Goal: Contribute content: Contribute content

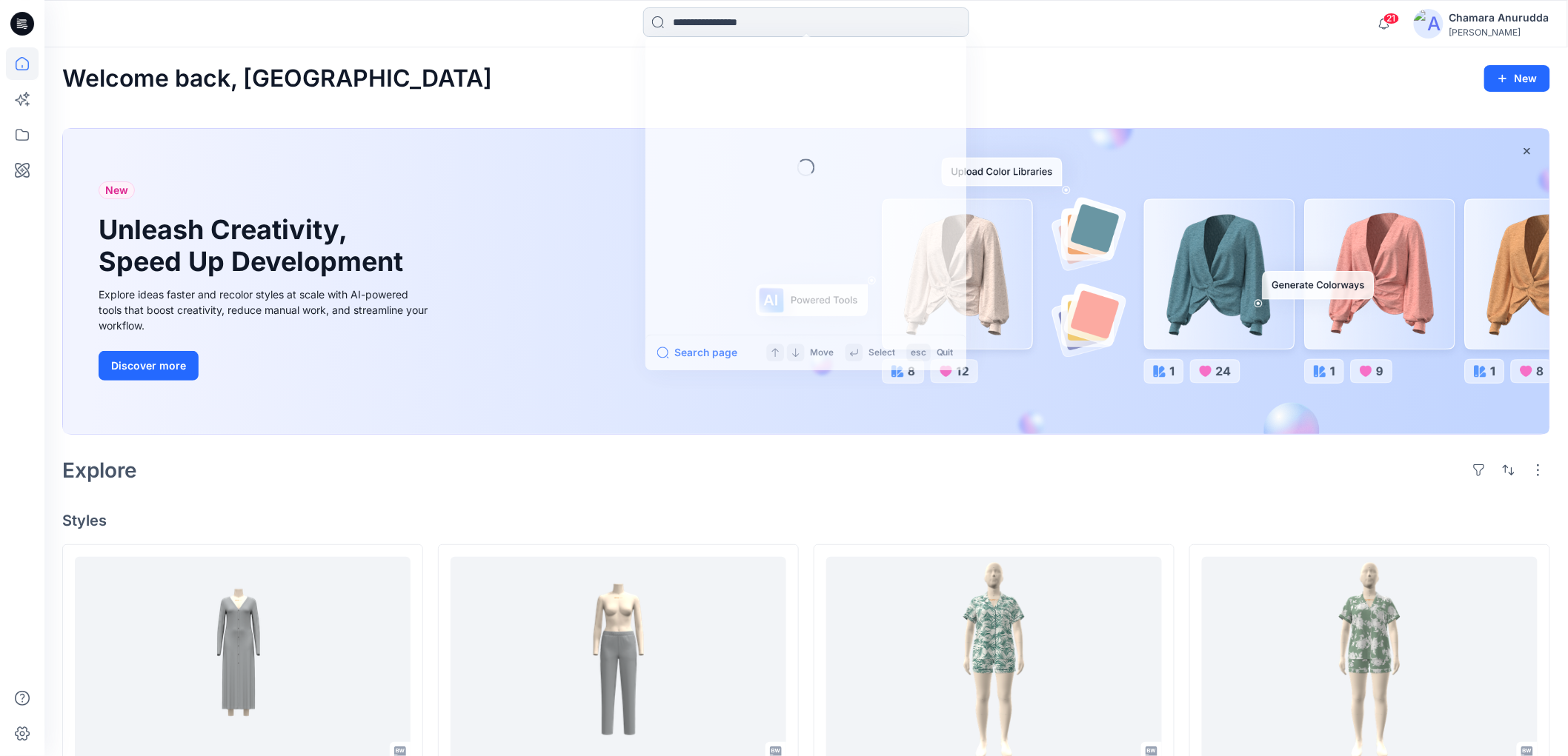
click at [680, 8] on input at bounding box center [806, 22] width 326 height 30
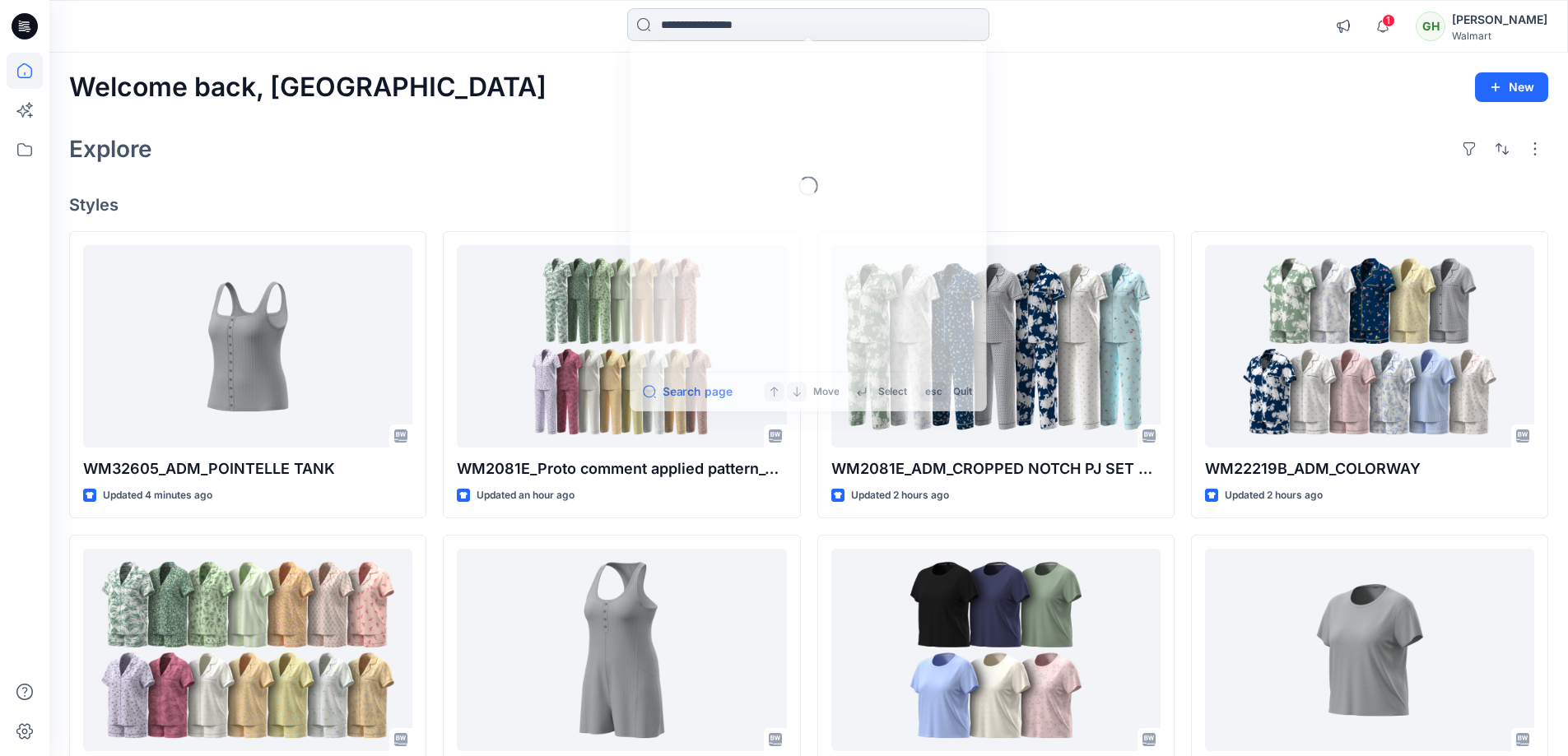
click at [781, 25] on input at bounding box center [808, 25] width 362 height 33
paste input "*******"
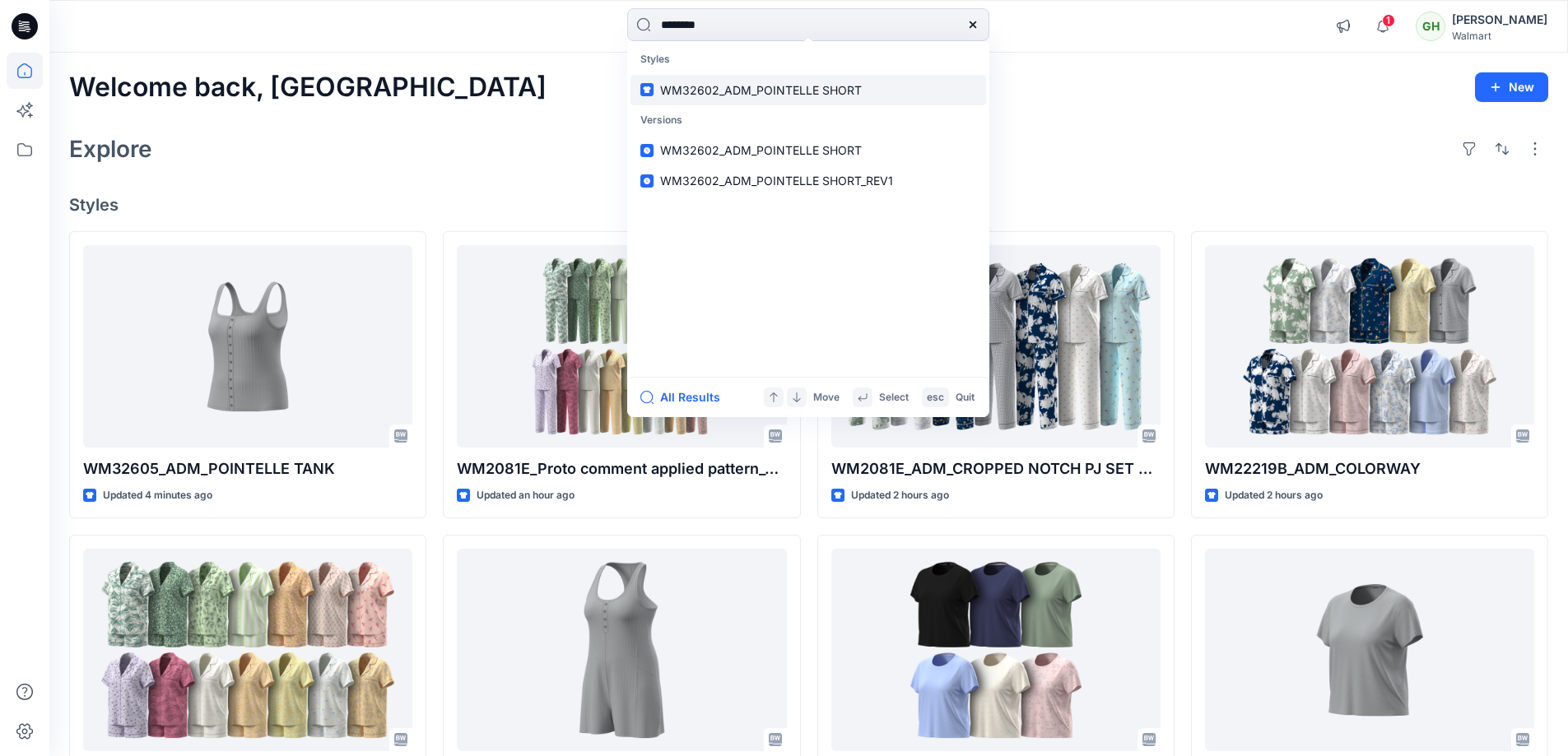
type input "*******"
click at [792, 97] on p "WM32602_ADM_POINTELLE SHORT" at bounding box center [760, 90] width 201 height 17
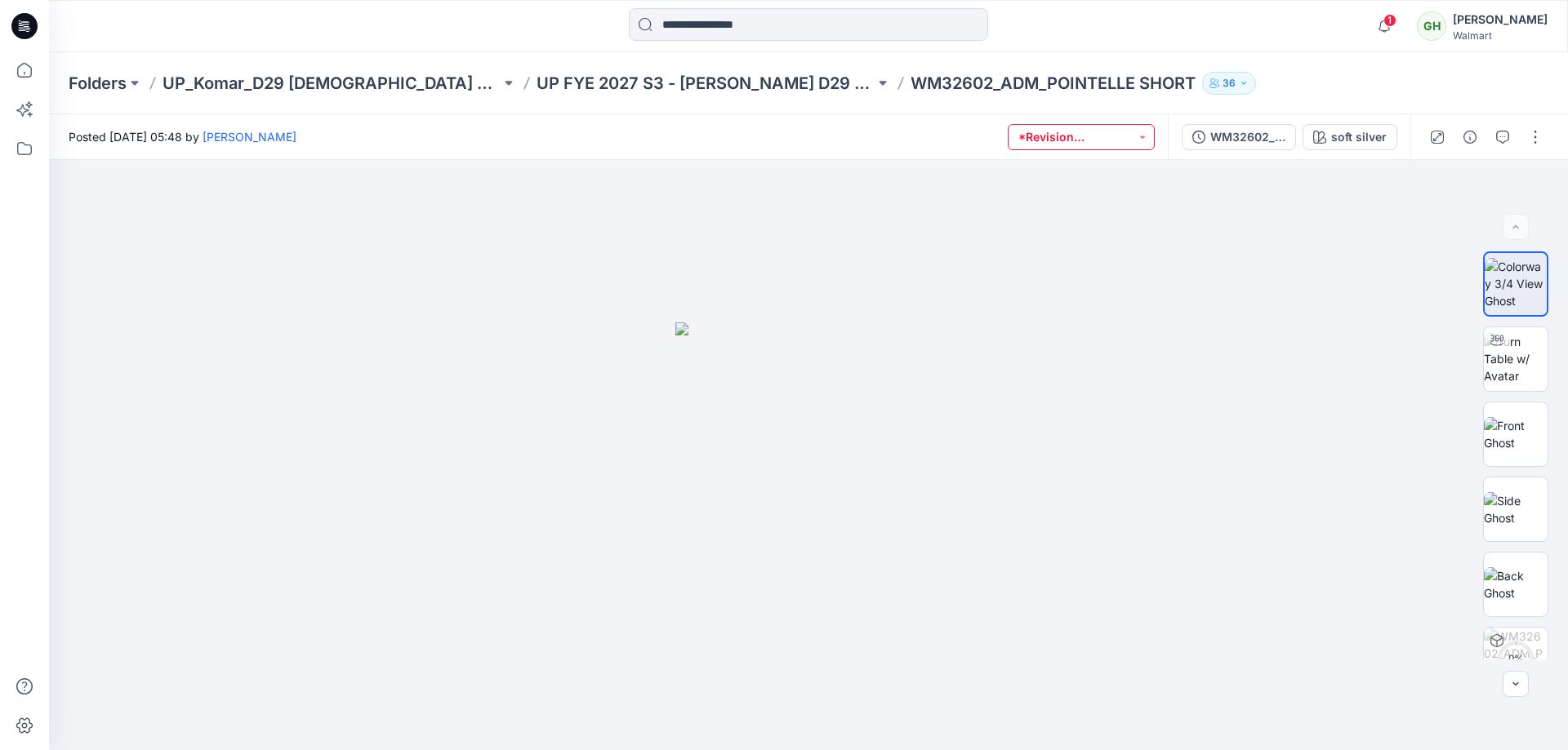
click at [1089, 129] on button "*Revision Requested" at bounding box center [1082, 137] width 147 height 26
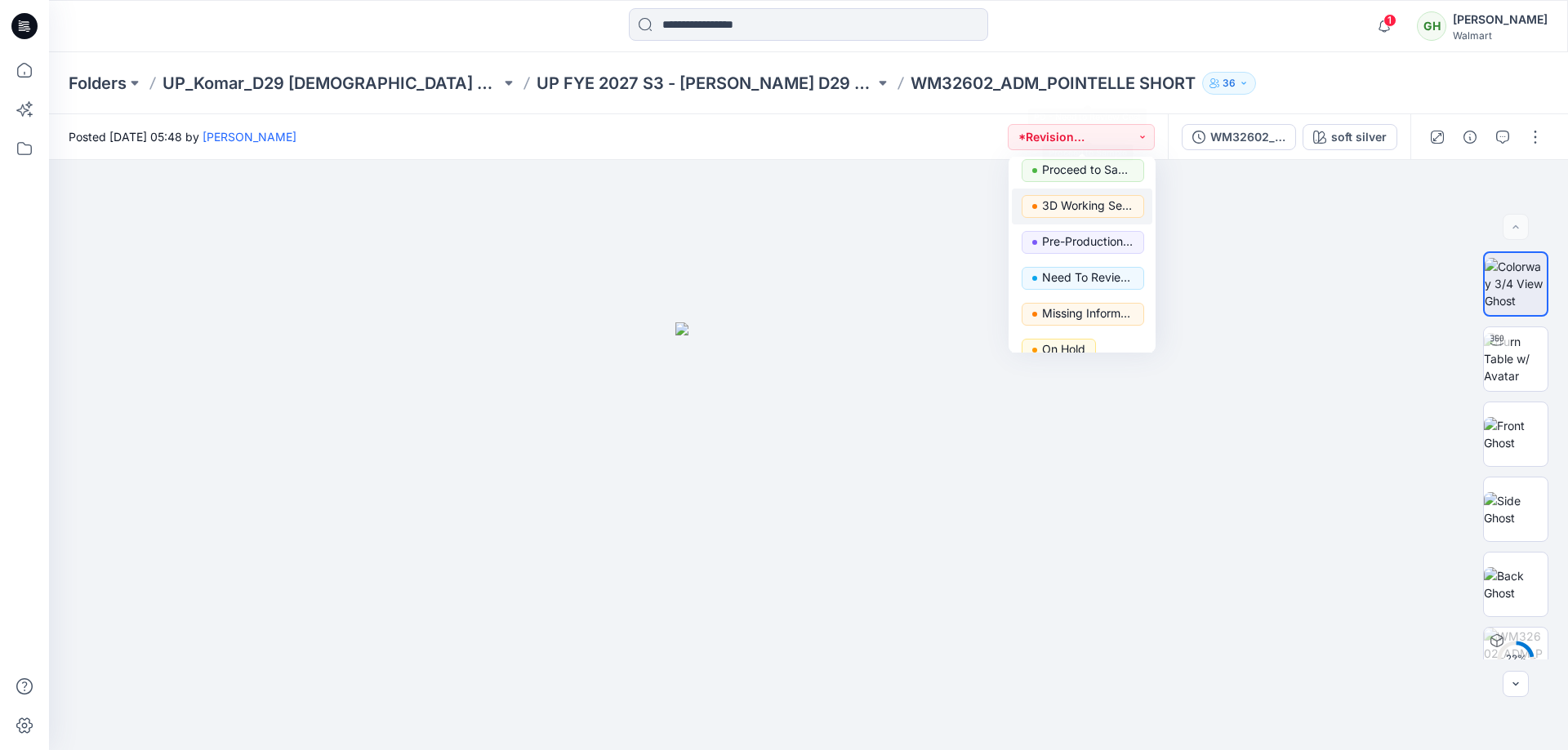
scroll to position [206, 0]
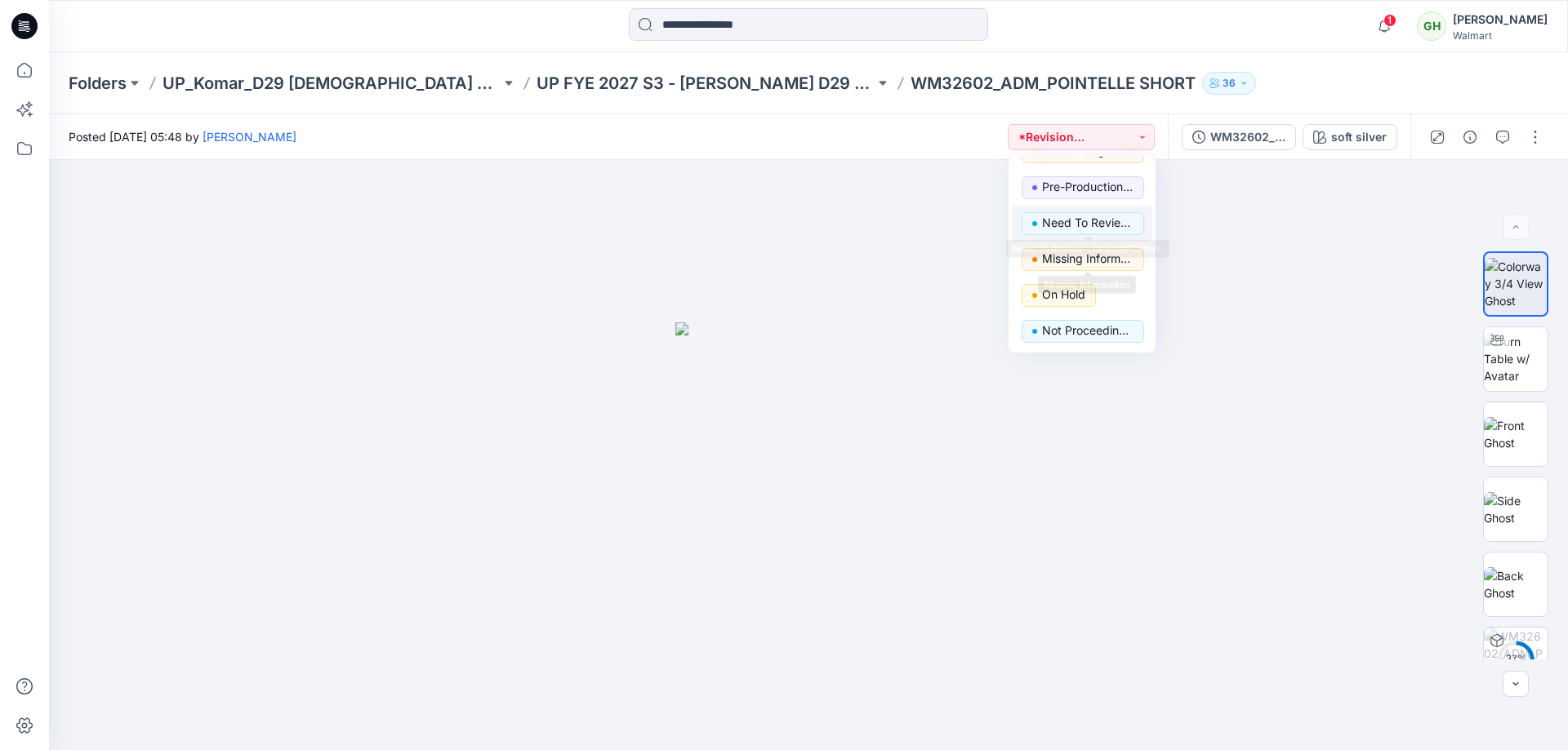
click at [1082, 212] on button "Need To Review - Design/PD/Tech" at bounding box center [1082, 223] width 141 height 36
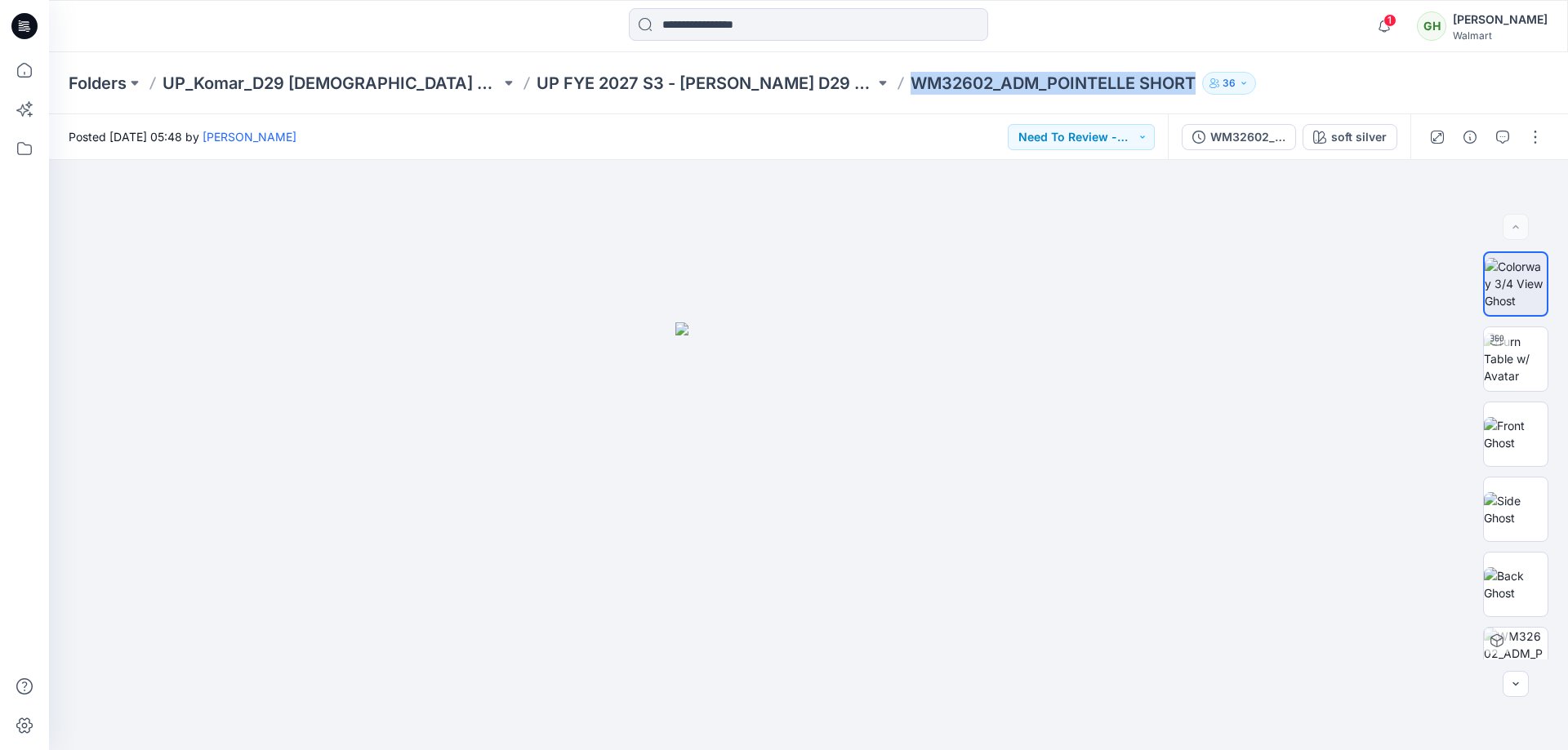
drag, startPoint x: 799, startPoint y: 74, endPoint x: 1091, endPoint y: 92, distance: 292.6
click at [1091, 92] on div "Folders UP_Komar_D29 Ladies Sleep UP FYE 2027 S3 - Komar D29 Ladies Sleepwear W…" at bounding box center [744, 83] width 1352 height 23
copy p "WM32602_ADM_POINTELLE SHORT"
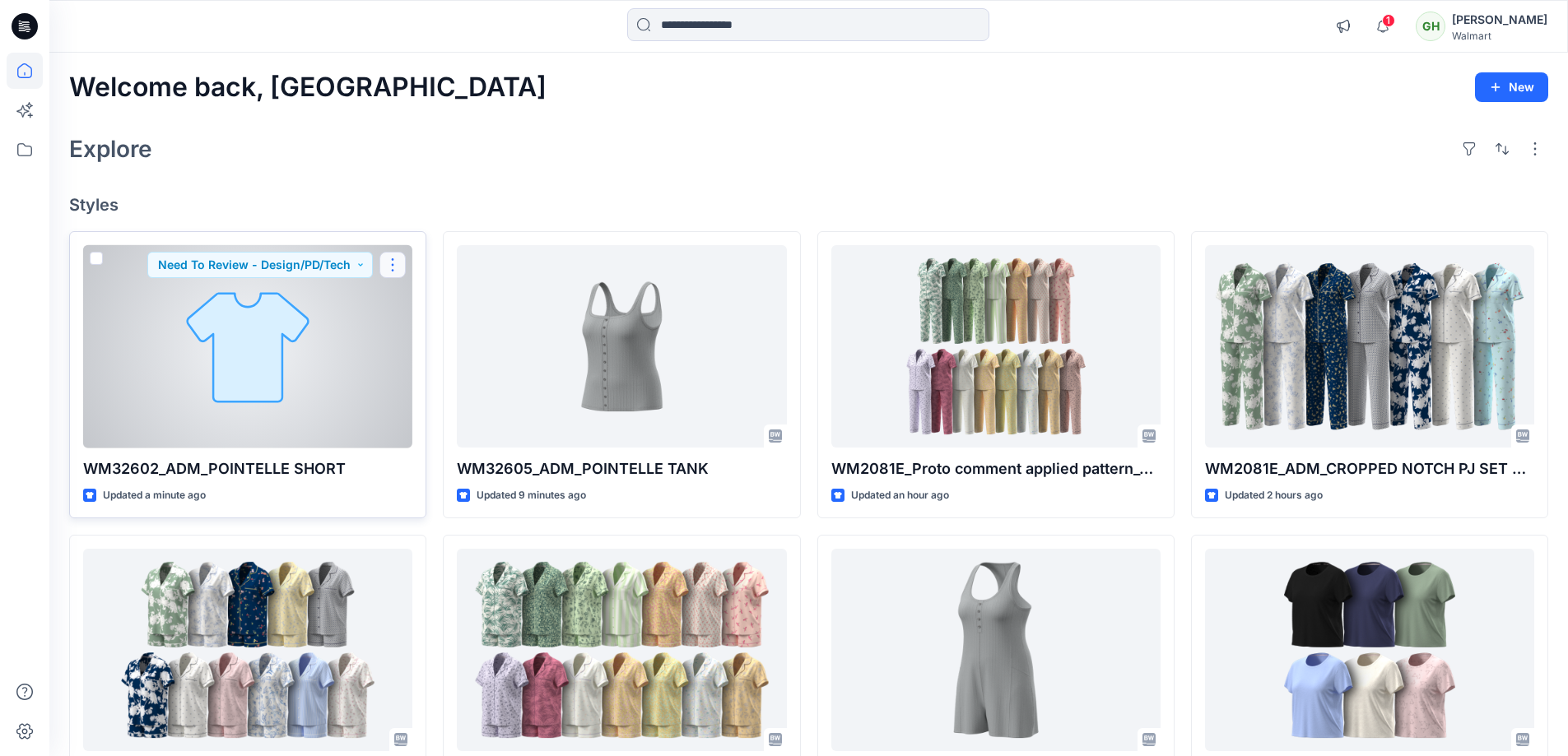
click at [398, 264] on button "button" at bounding box center [392, 264] width 26 height 26
click at [419, 296] on p "Edit" at bounding box center [422, 303] width 20 height 17
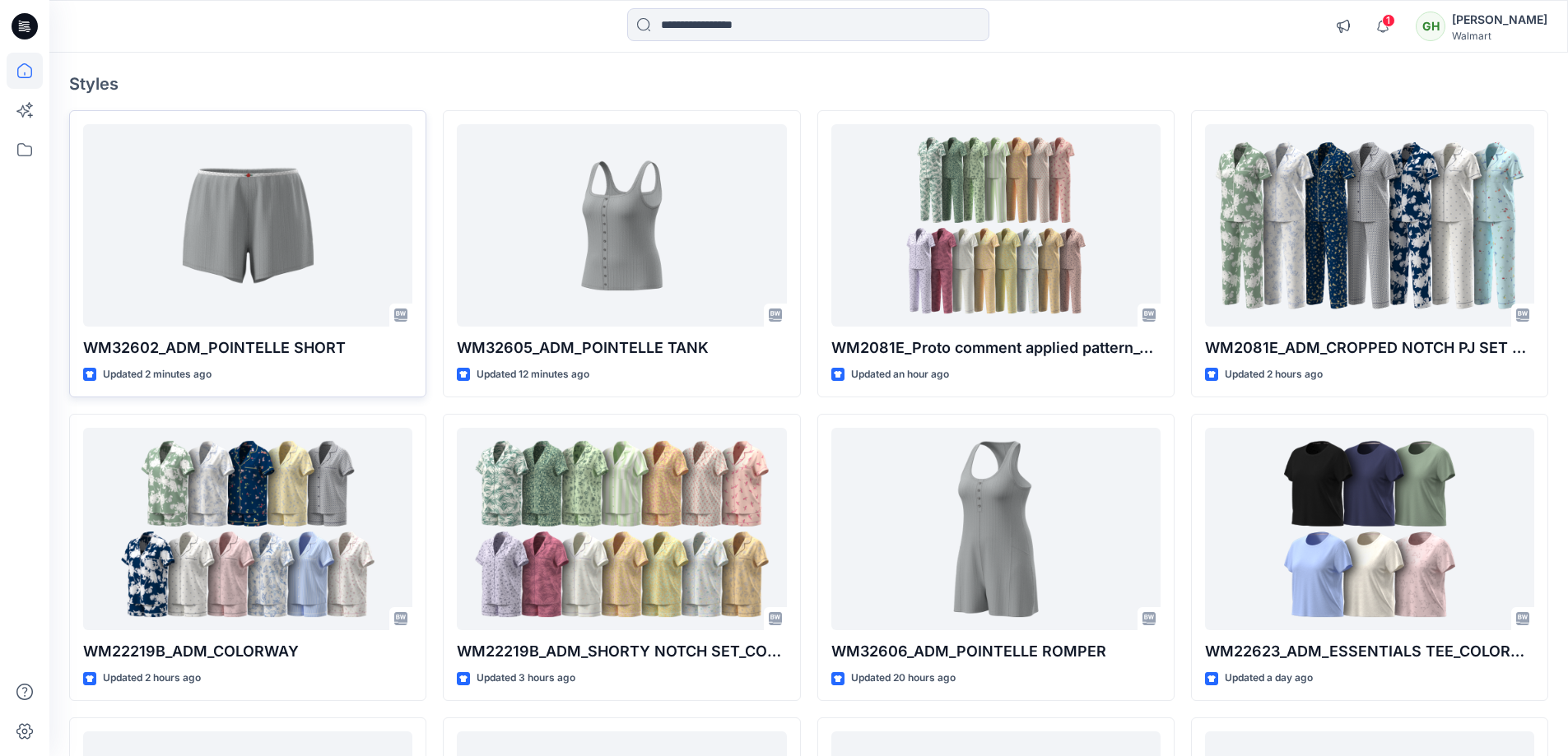
scroll to position [165, 0]
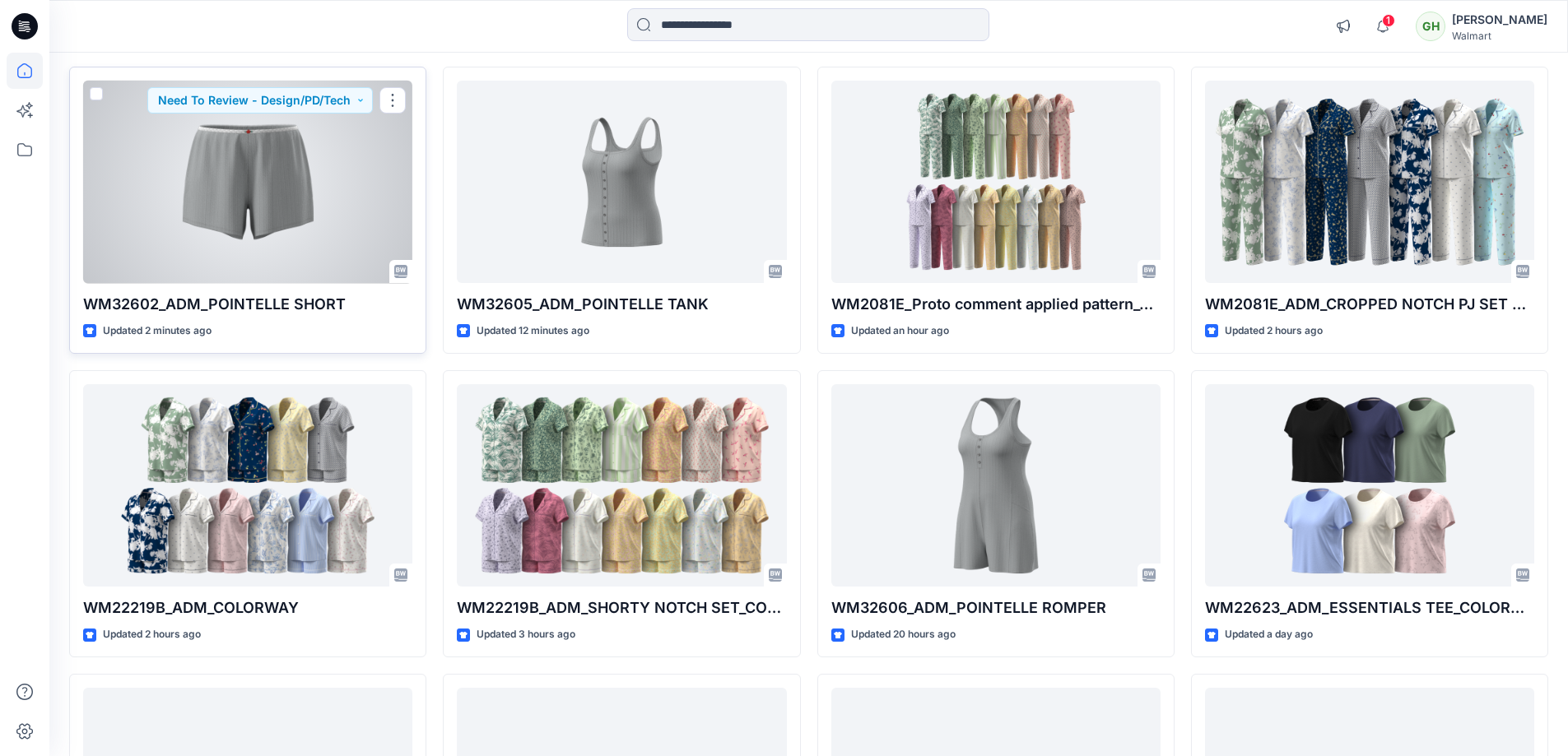
click at [281, 174] on div at bounding box center [248, 182] width 330 height 203
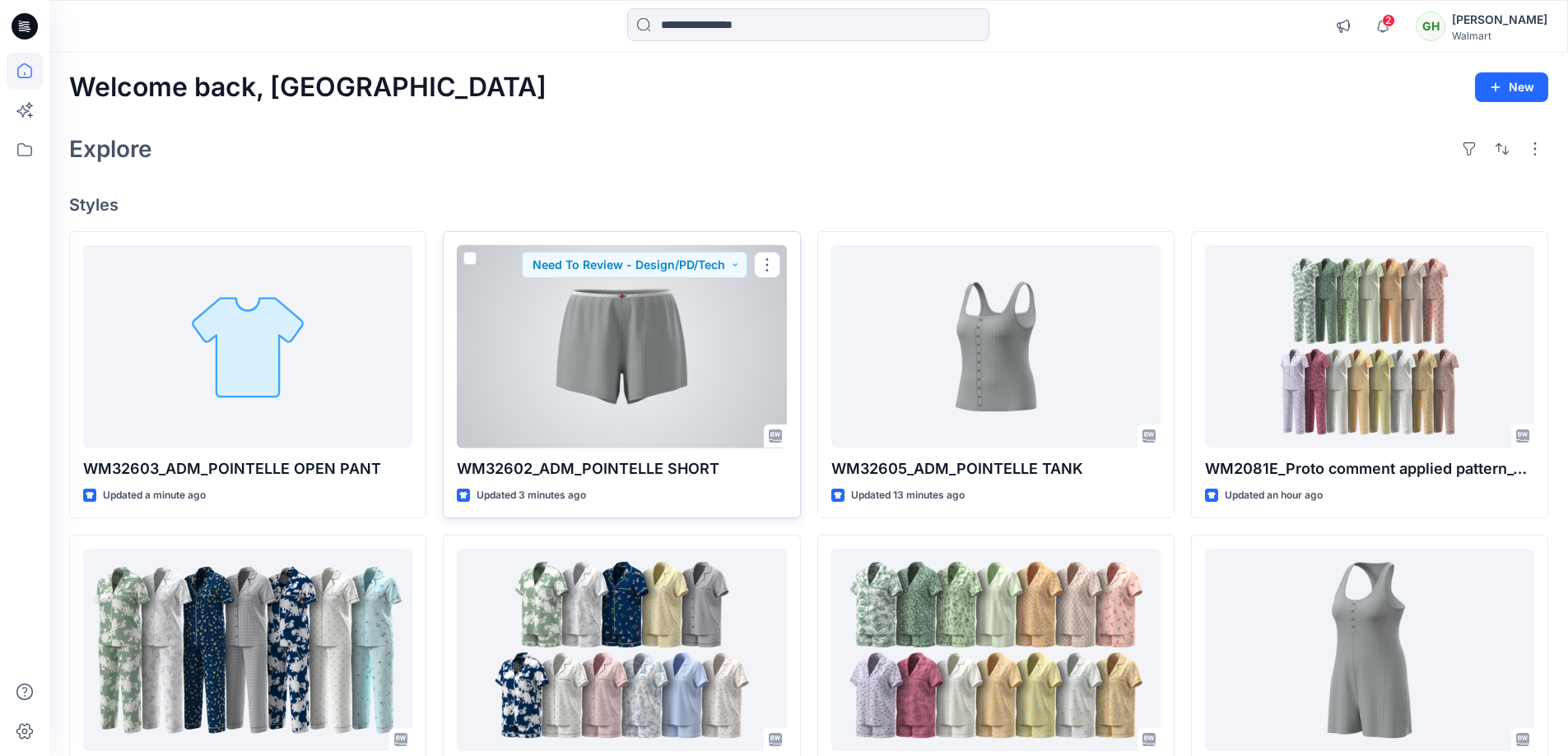
click at [606, 330] on div at bounding box center [622, 347] width 330 height 203
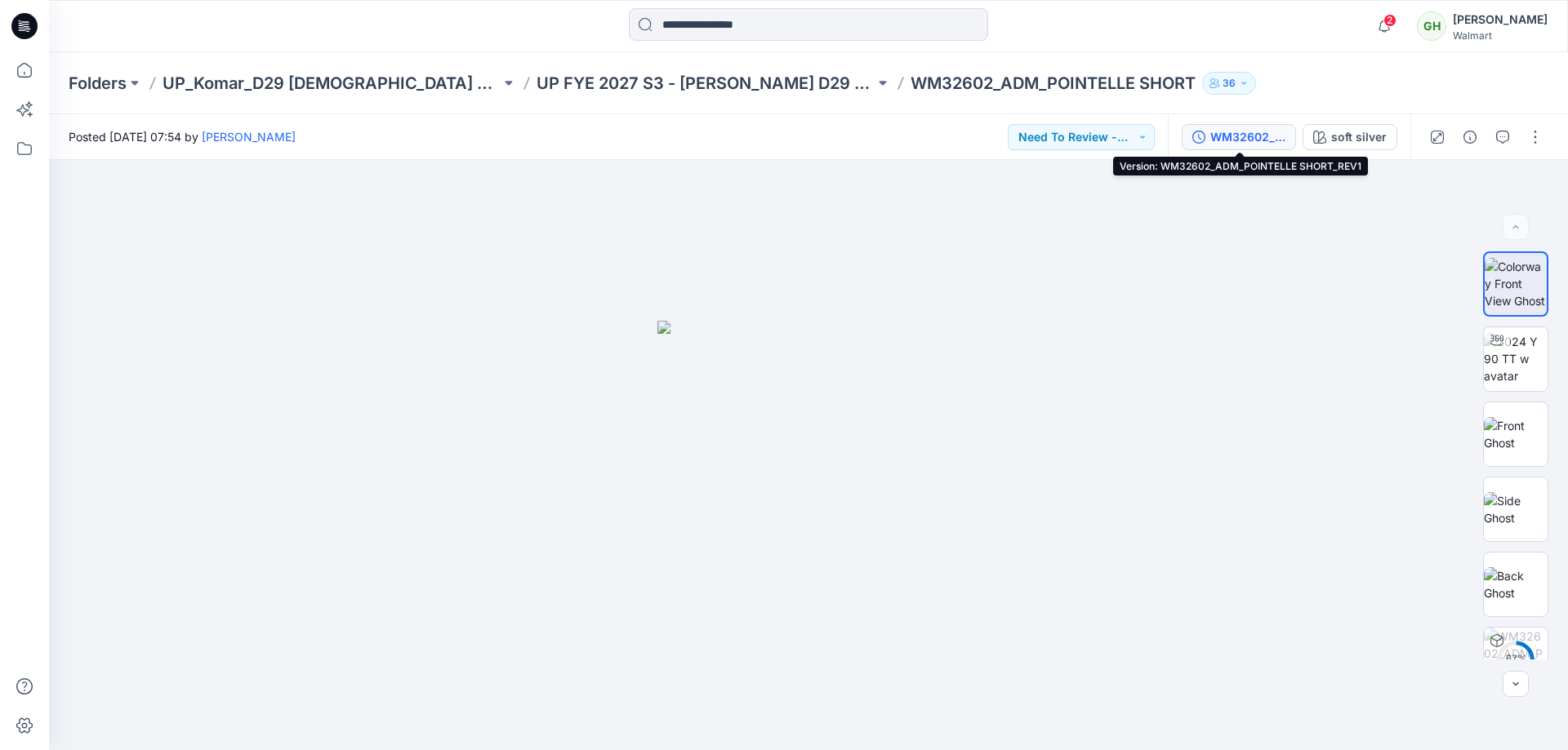
click at [1260, 138] on div "WM32602_ADM_POINTELLE SHORT_REV1" at bounding box center [1248, 137] width 75 height 18
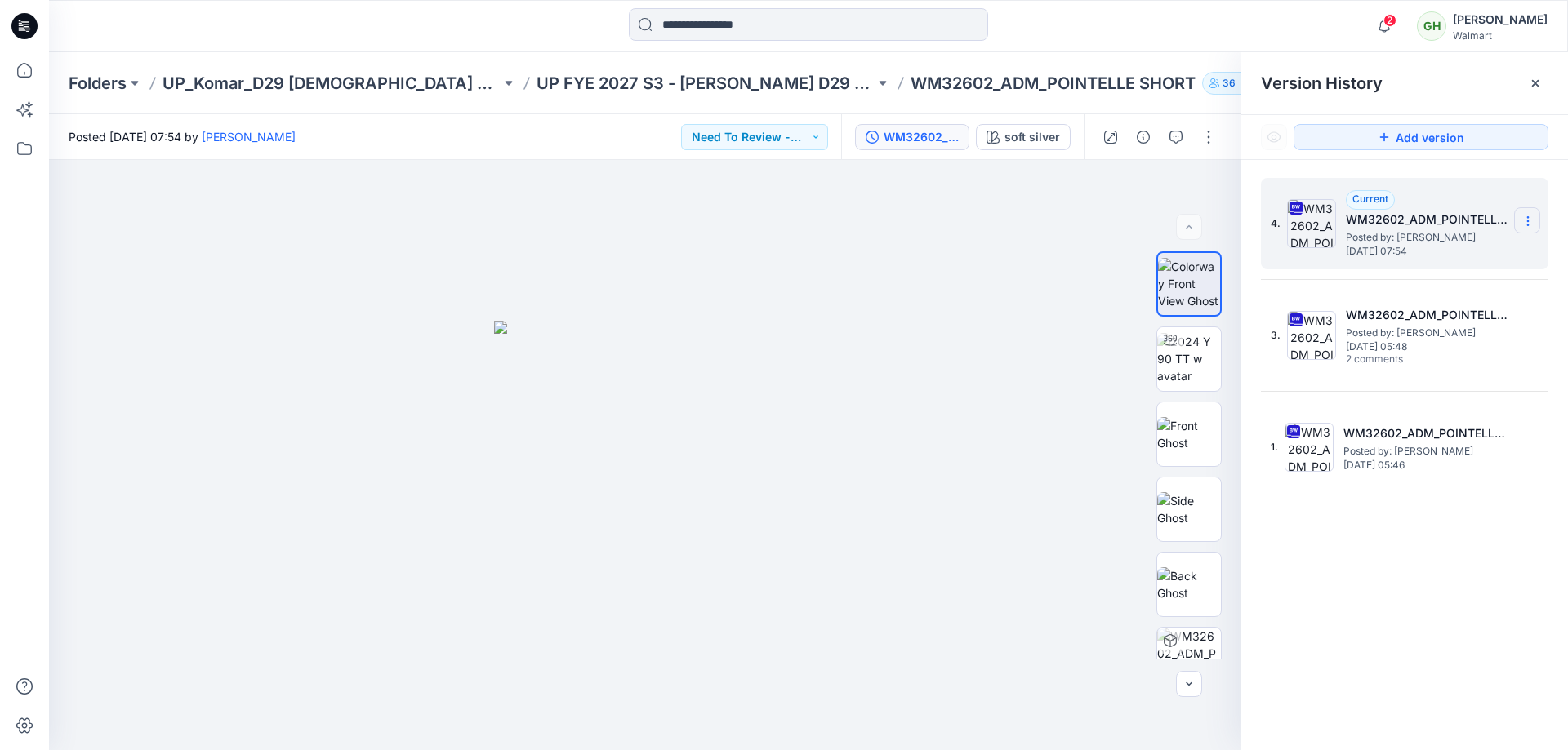
click at [1524, 218] on icon at bounding box center [1528, 222] width 13 height 13
click at [1419, 356] on span "Delete Version" at bounding box center [1415, 358] width 77 height 19
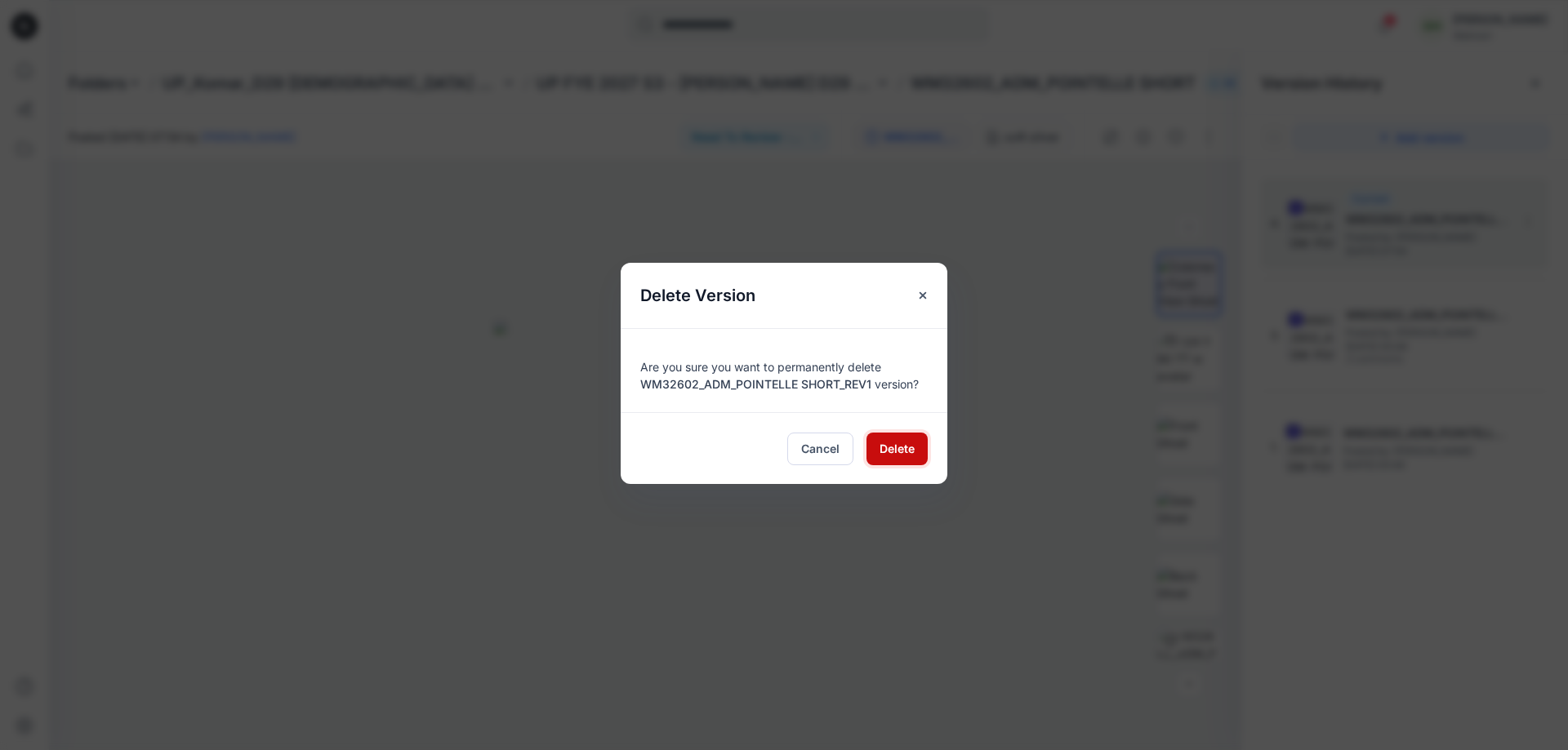
click at [901, 444] on span "Delete" at bounding box center [897, 448] width 35 height 17
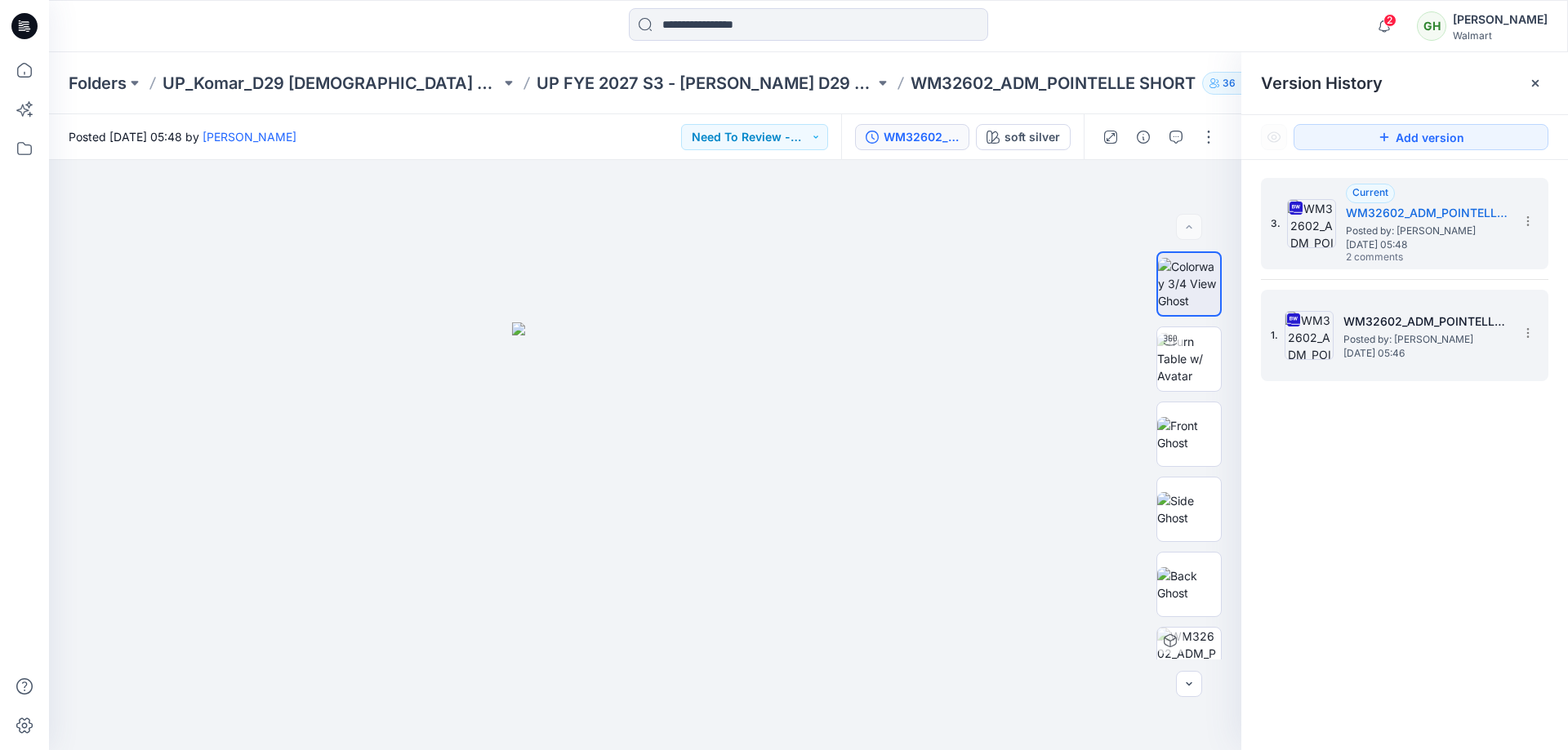
click at [1371, 337] on span "Posted by: Gayan Hettiarachchi" at bounding box center [1426, 339] width 164 height 16
click at [1383, 222] on span "Posted by: Gayan Hettiarachchi" at bounding box center [1428, 230] width 164 height 16
click at [1378, 349] on span "Friday, September 12, 2025 05:46" at bounding box center [1426, 354] width 164 height 12
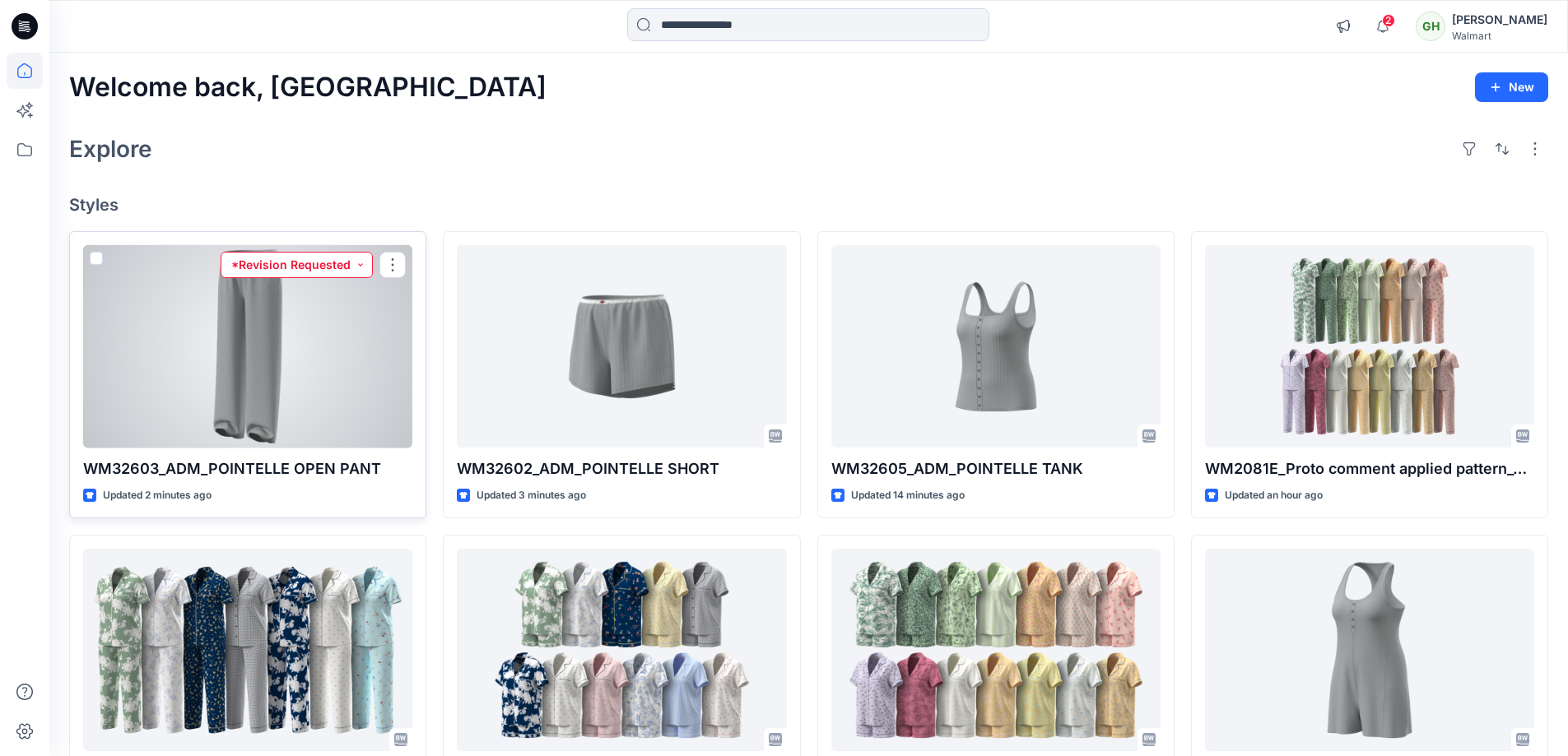
click at [290, 267] on button "*Revision Requested" at bounding box center [296, 264] width 152 height 26
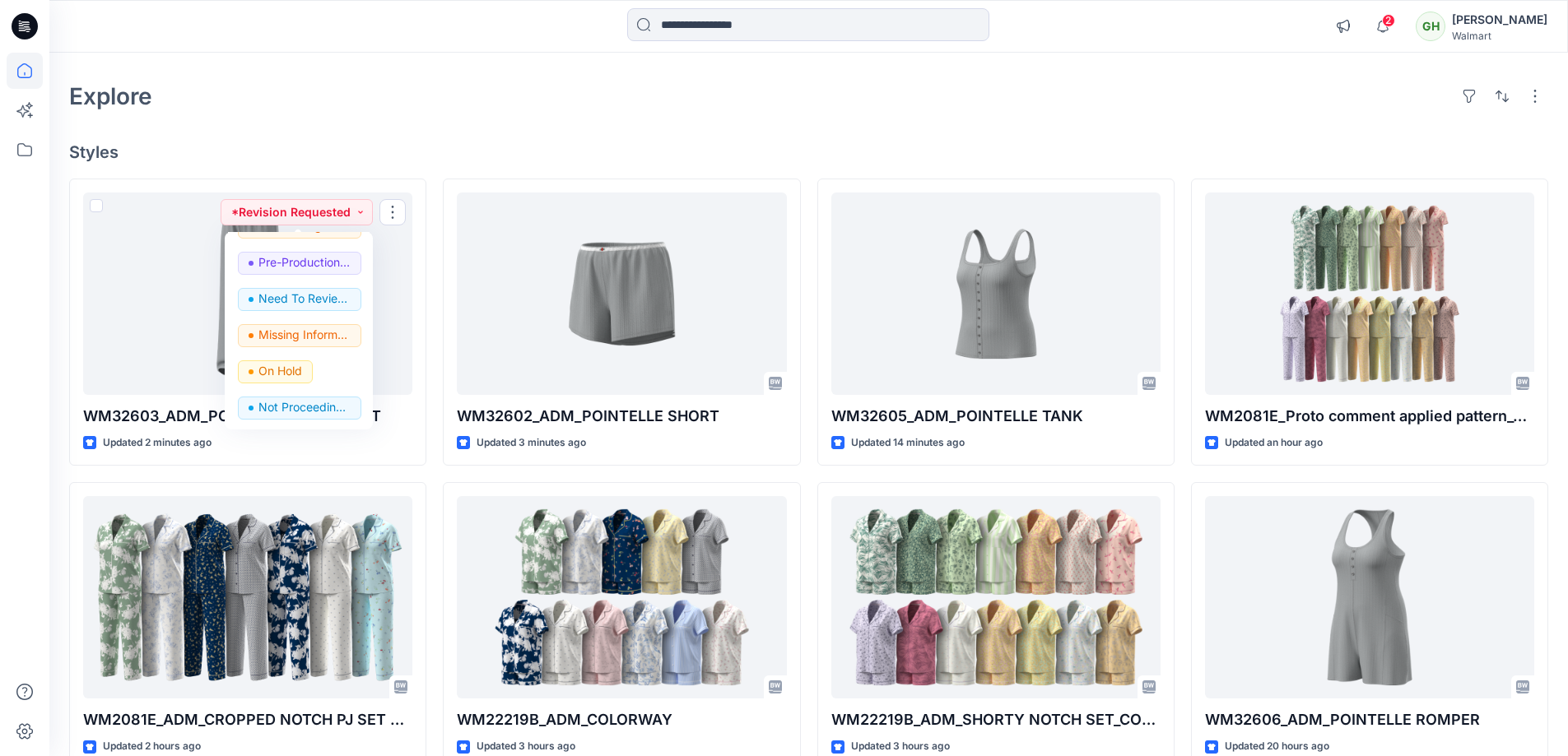
scroll to position [82, 0]
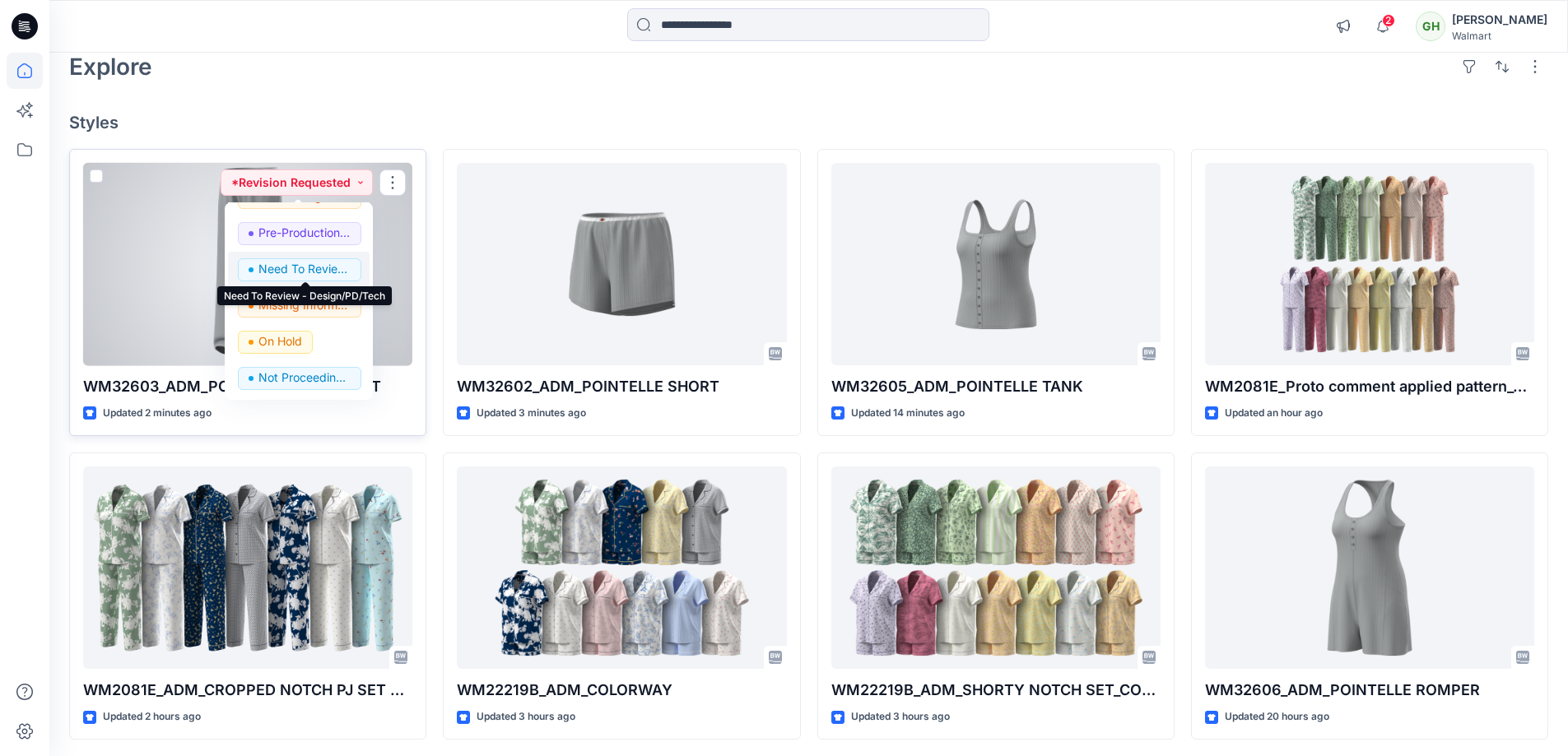
click at [287, 270] on p "Need To Review - Design/PD/Tech" at bounding box center [304, 268] width 93 height 21
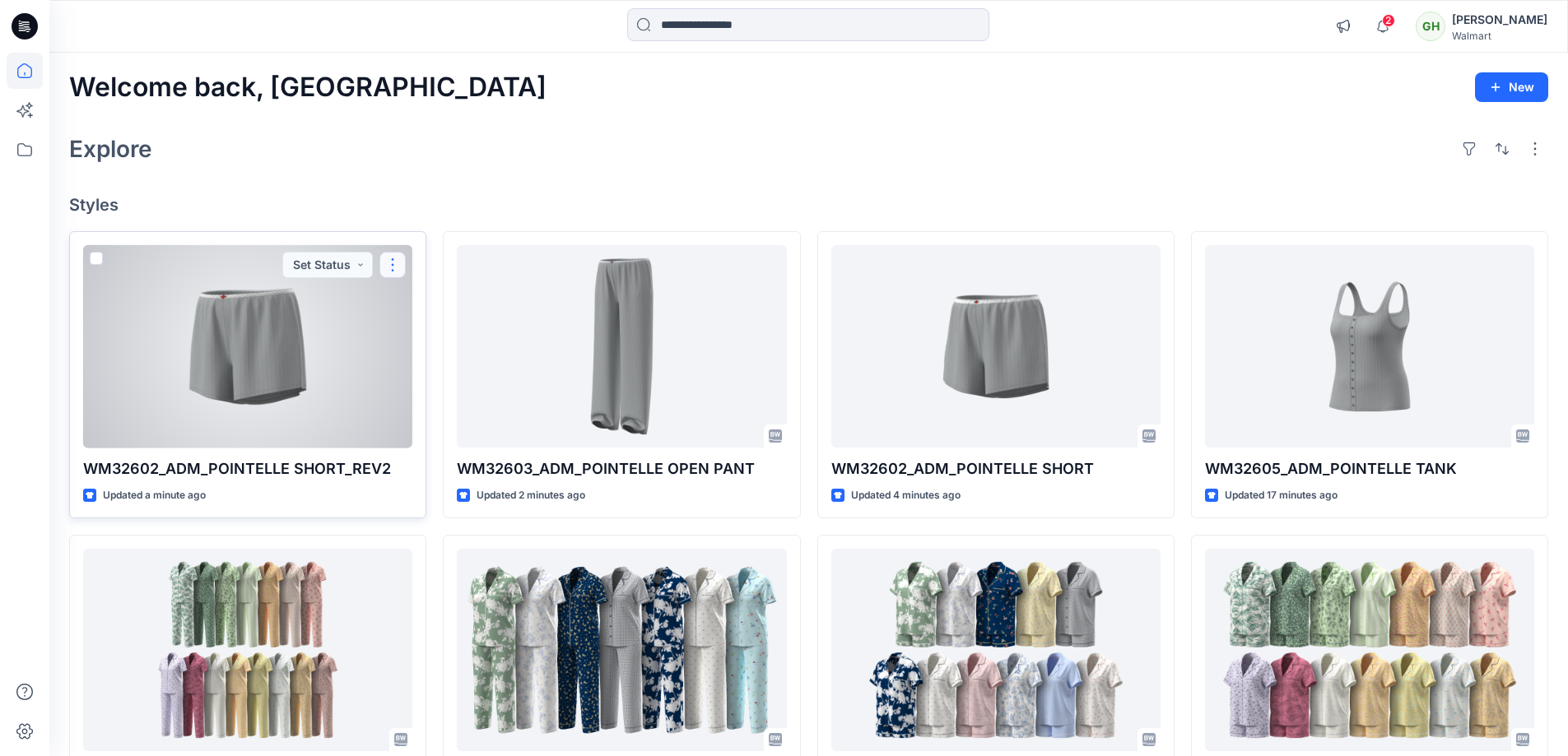
click at [398, 268] on button "button" at bounding box center [392, 264] width 26 height 26
click at [408, 291] on button "Edit" at bounding box center [471, 303] width 178 height 31
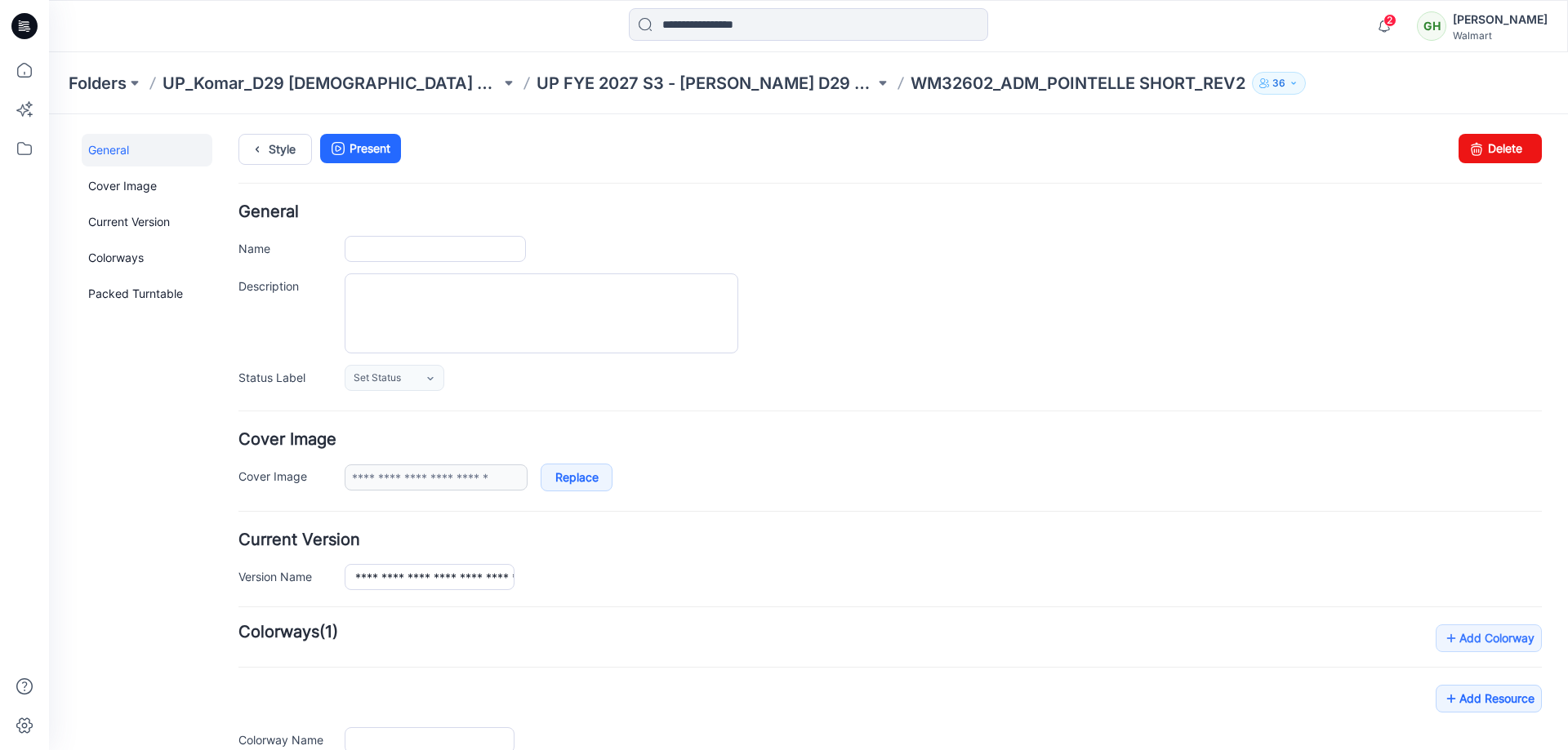
type input "**********"
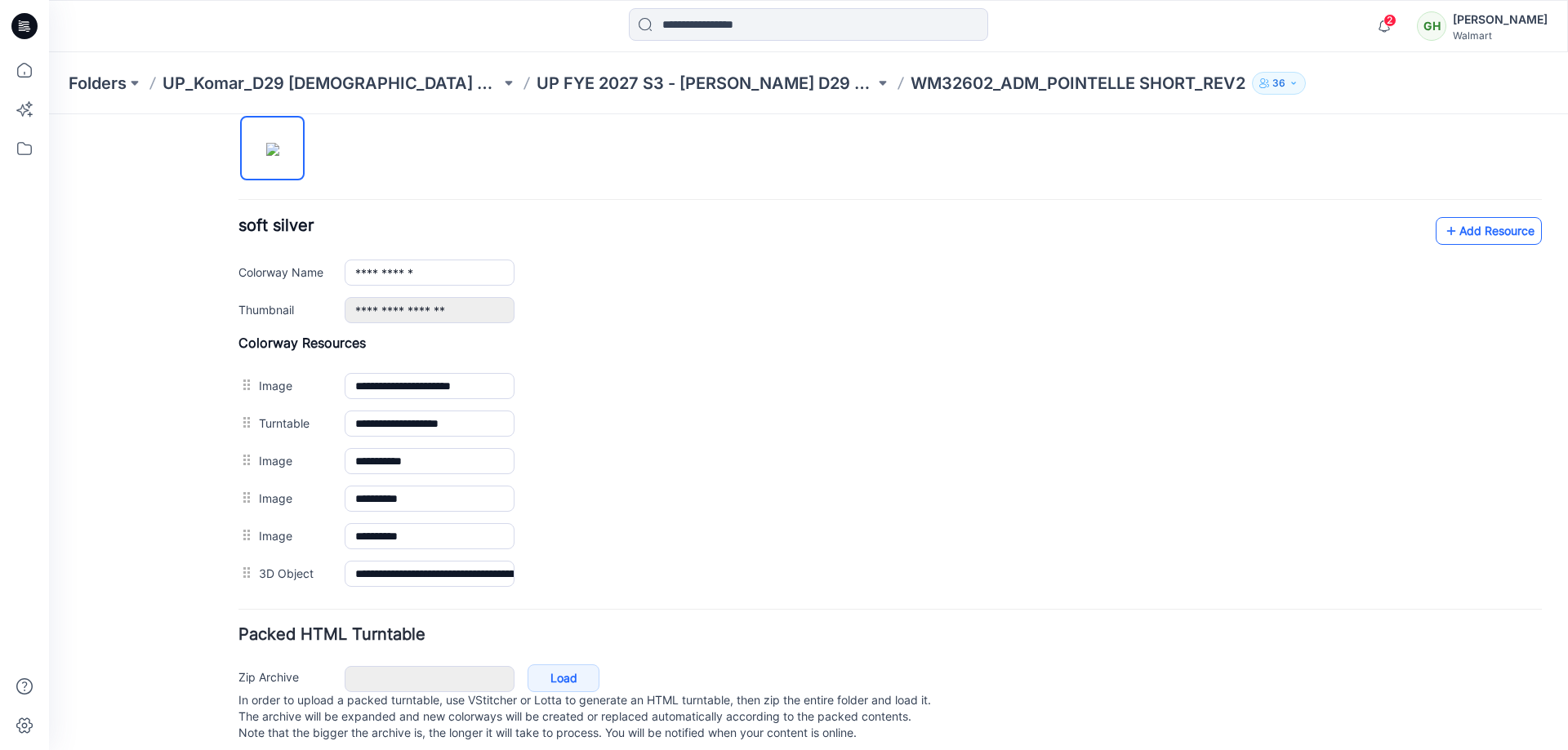
scroll to position [499, 0]
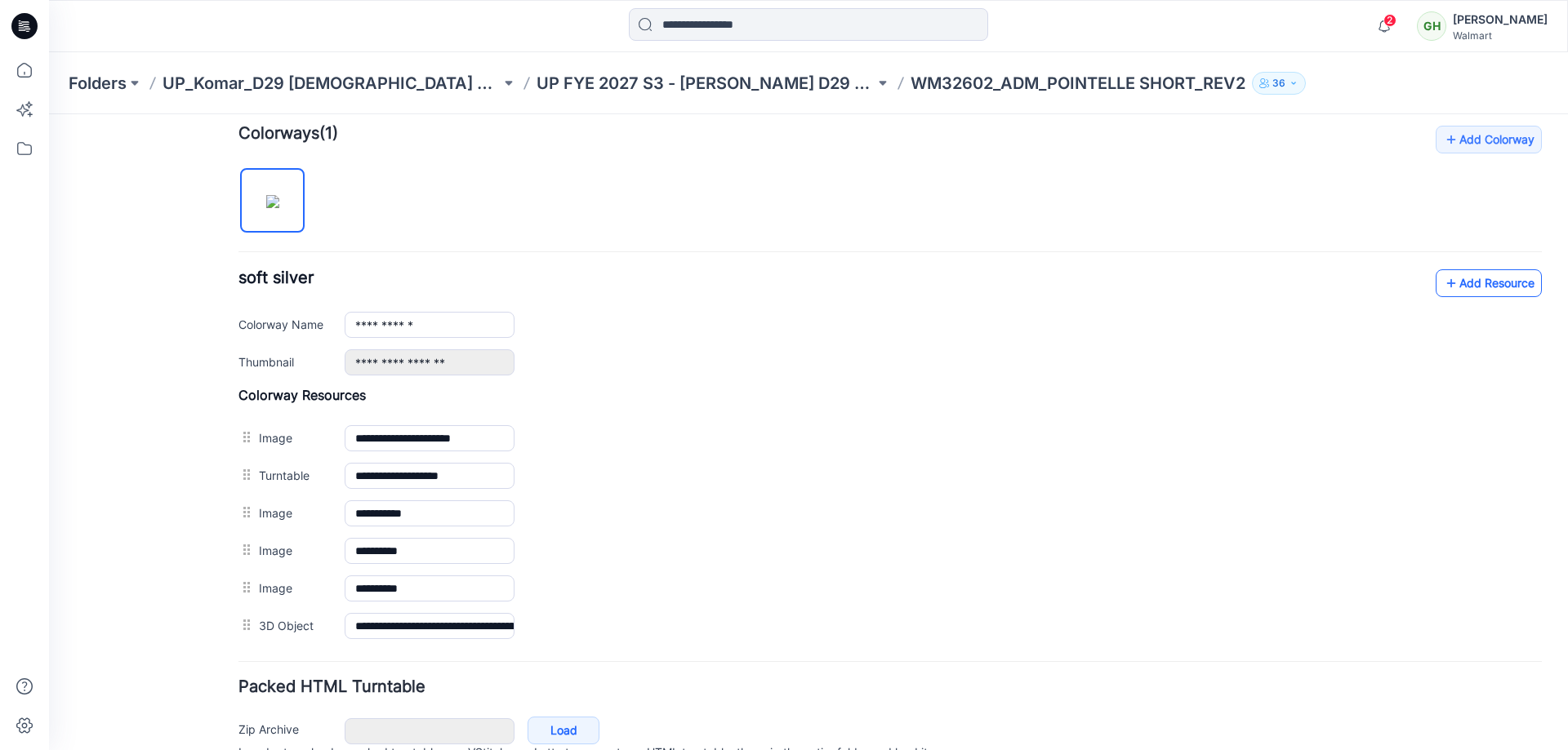
click at [1436, 295] on link "Add Resource" at bounding box center [1489, 283] width 106 height 28
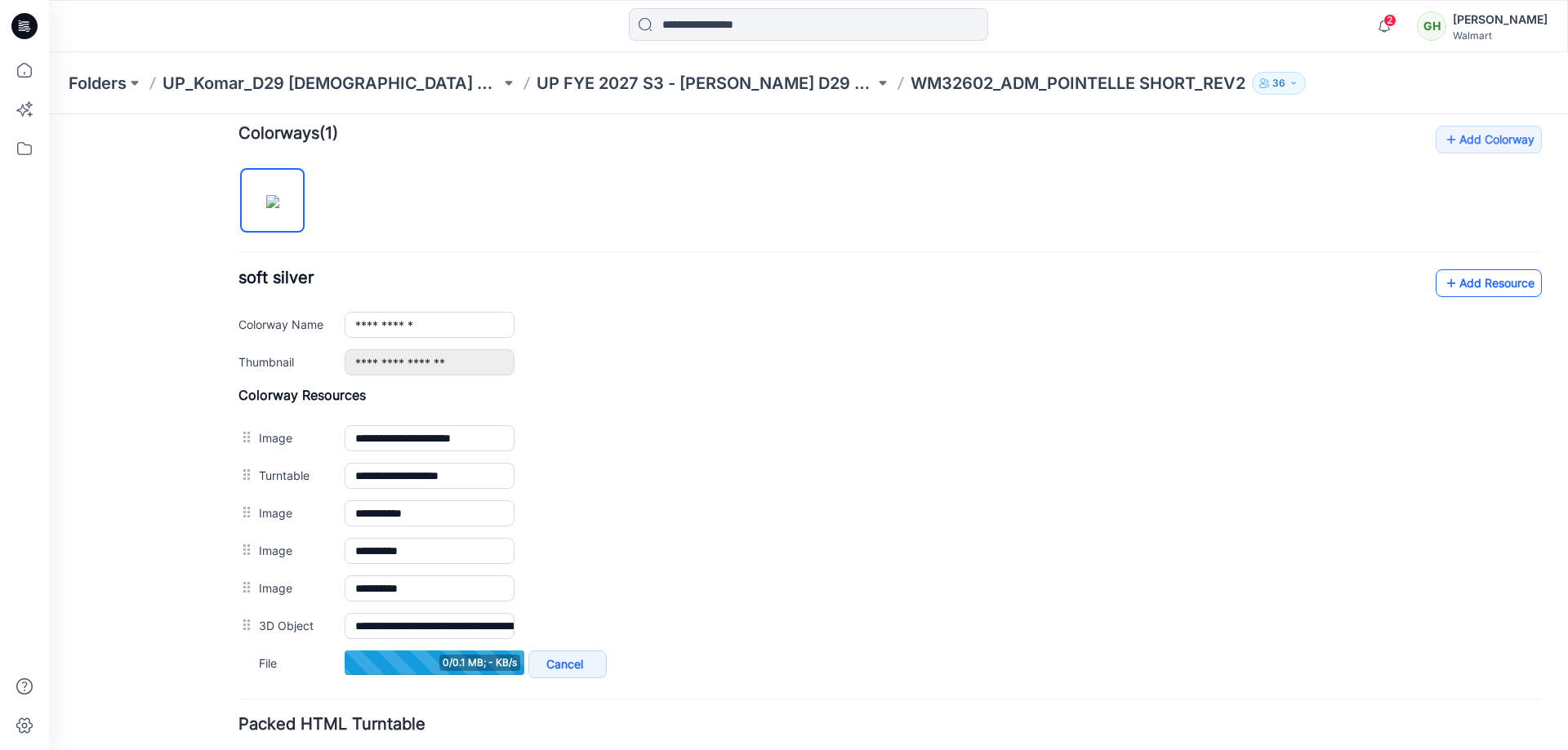
click at [1490, 289] on link "Add Resource" at bounding box center [1489, 283] width 106 height 28
click at [1443, 287] on icon at bounding box center [1451, 283] width 16 height 26
click at [1451, 286] on link "Add Resource" at bounding box center [1489, 283] width 106 height 28
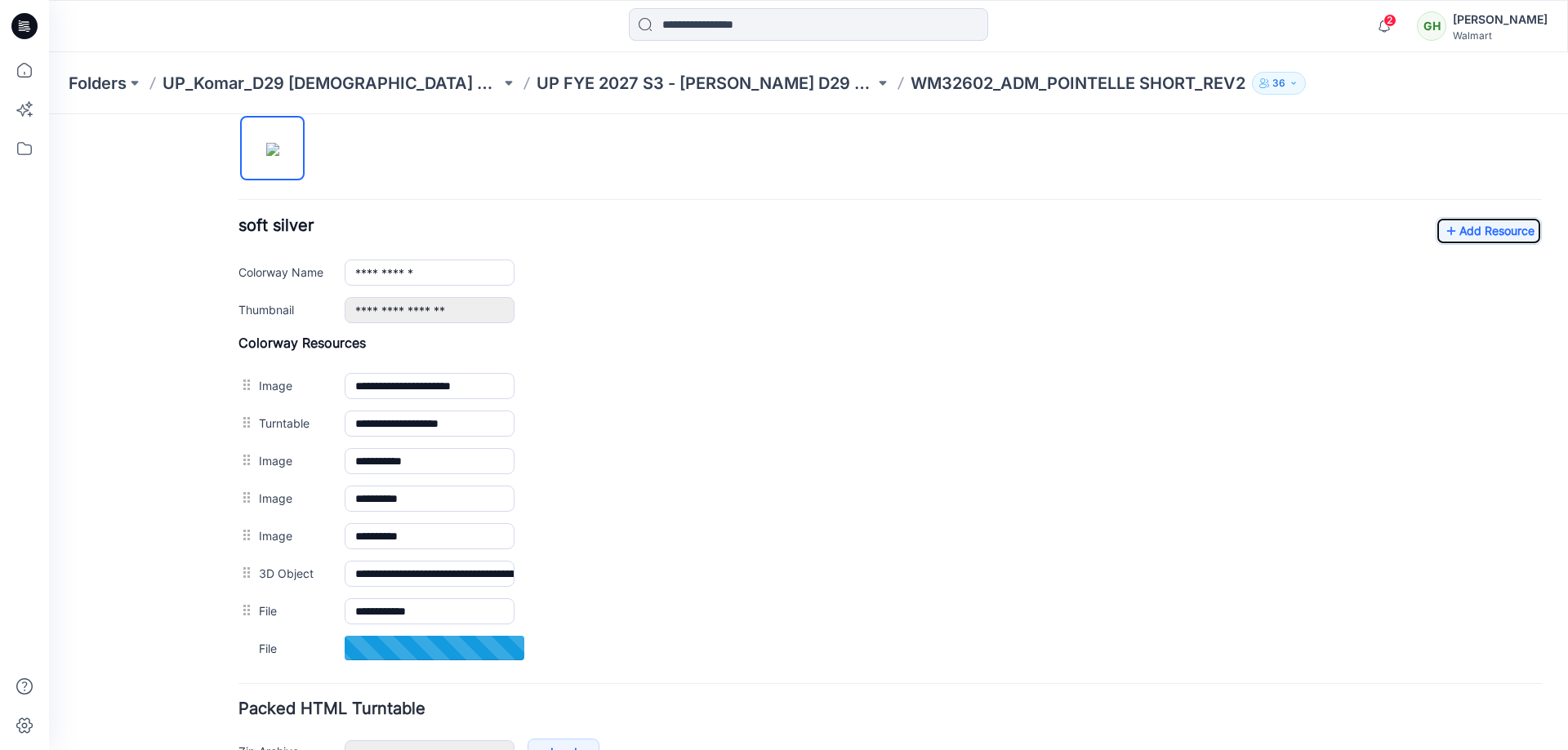
scroll to position [581, 0]
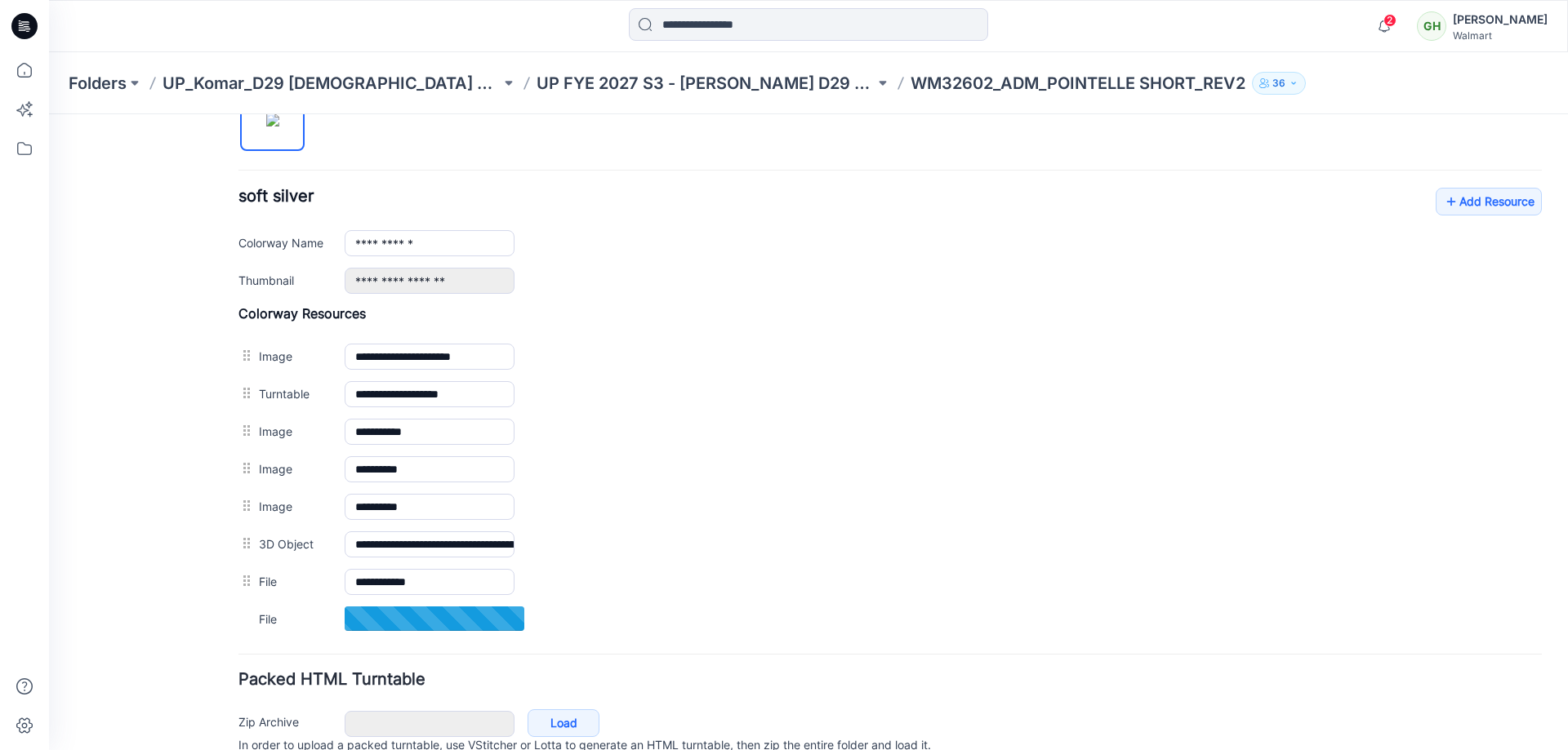
click at [1422, 200] on div "**********" at bounding box center [890, 241] width 1303 height 106
click at [1495, 196] on link "Add Resource" at bounding box center [1489, 201] width 106 height 28
click at [1480, 204] on link "Add Resource" at bounding box center [1489, 201] width 106 height 28
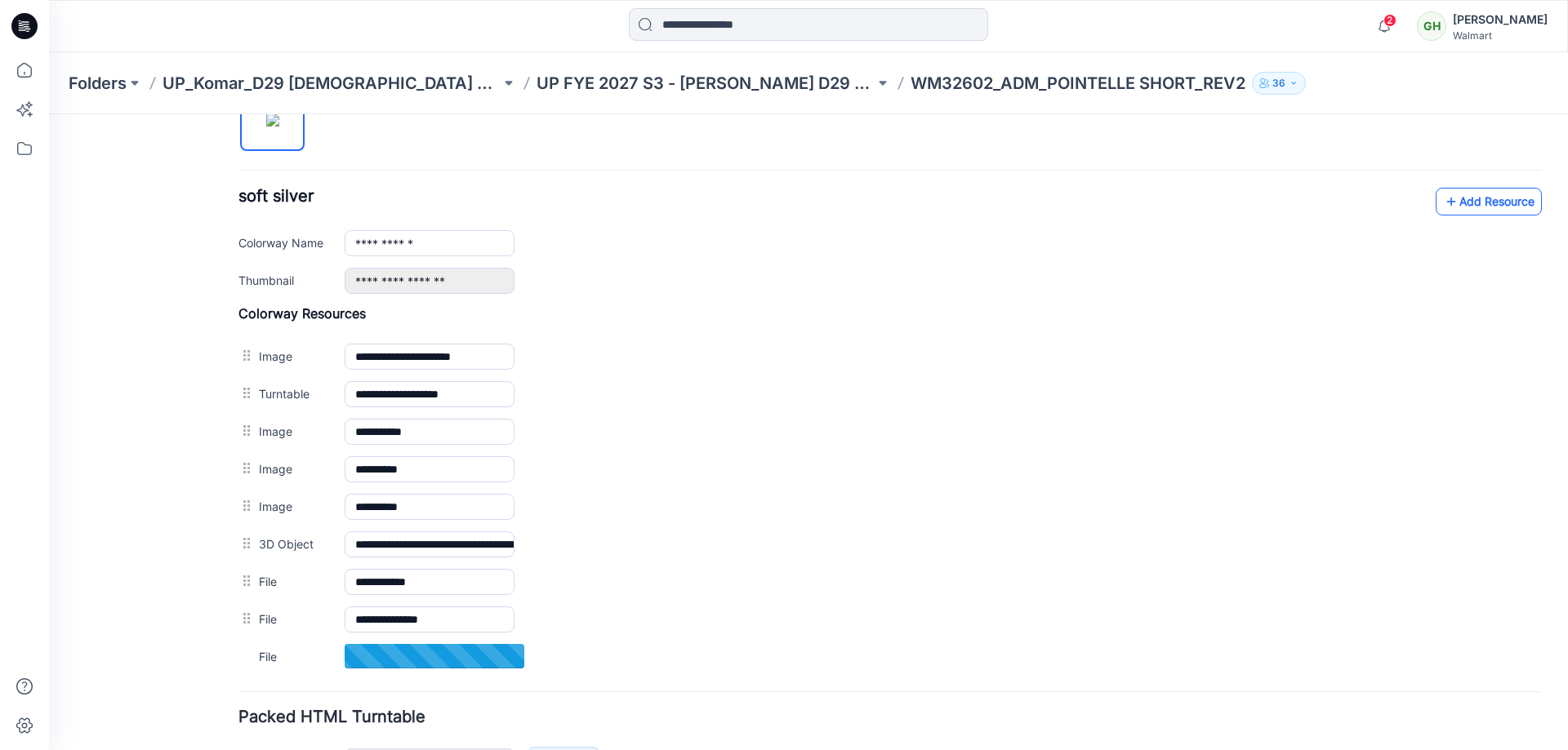
click at [1486, 194] on link "Add Resource" at bounding box center [1489, 201] width 106 height 28
click at [1456, 201] on link "Add Resource" at bounding box center [1489, 201] width 106 height 28
click at [1473, 187] on div "**********" at bounding box center [890, 397] width 1303 height 706
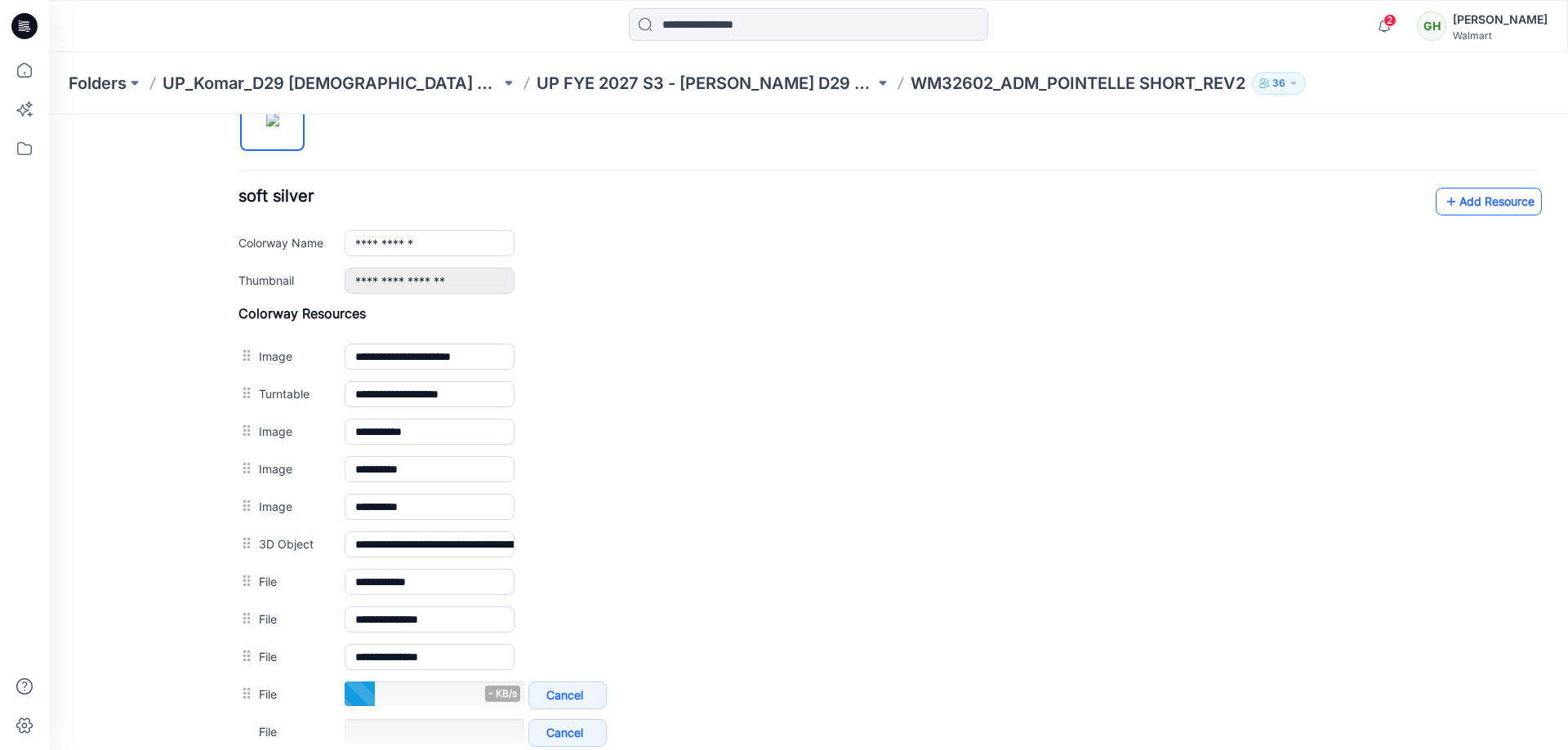
click at [1443, 207] on icon at bounding box center [1451, 201] width 16 height 26
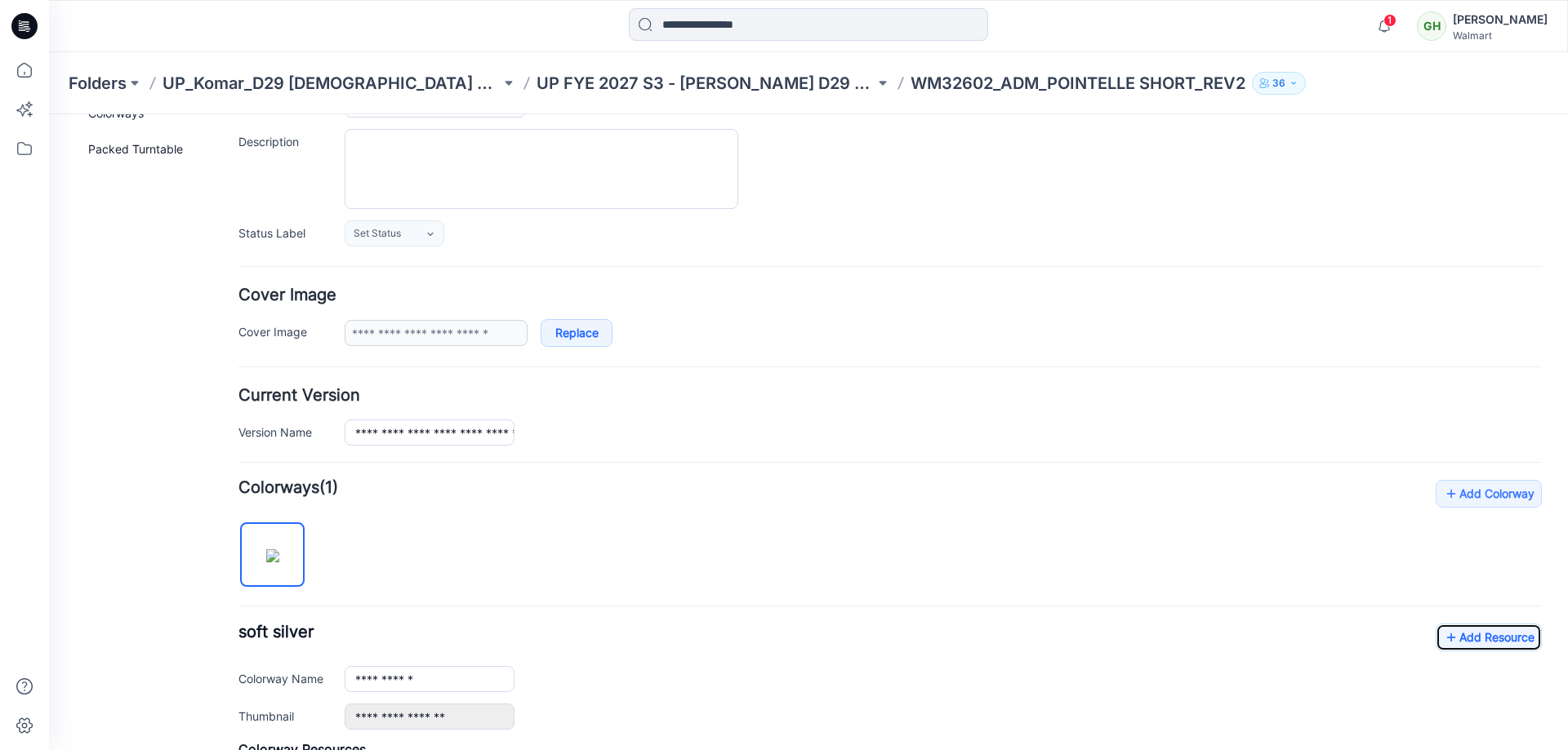
scroll to position [0, 0]
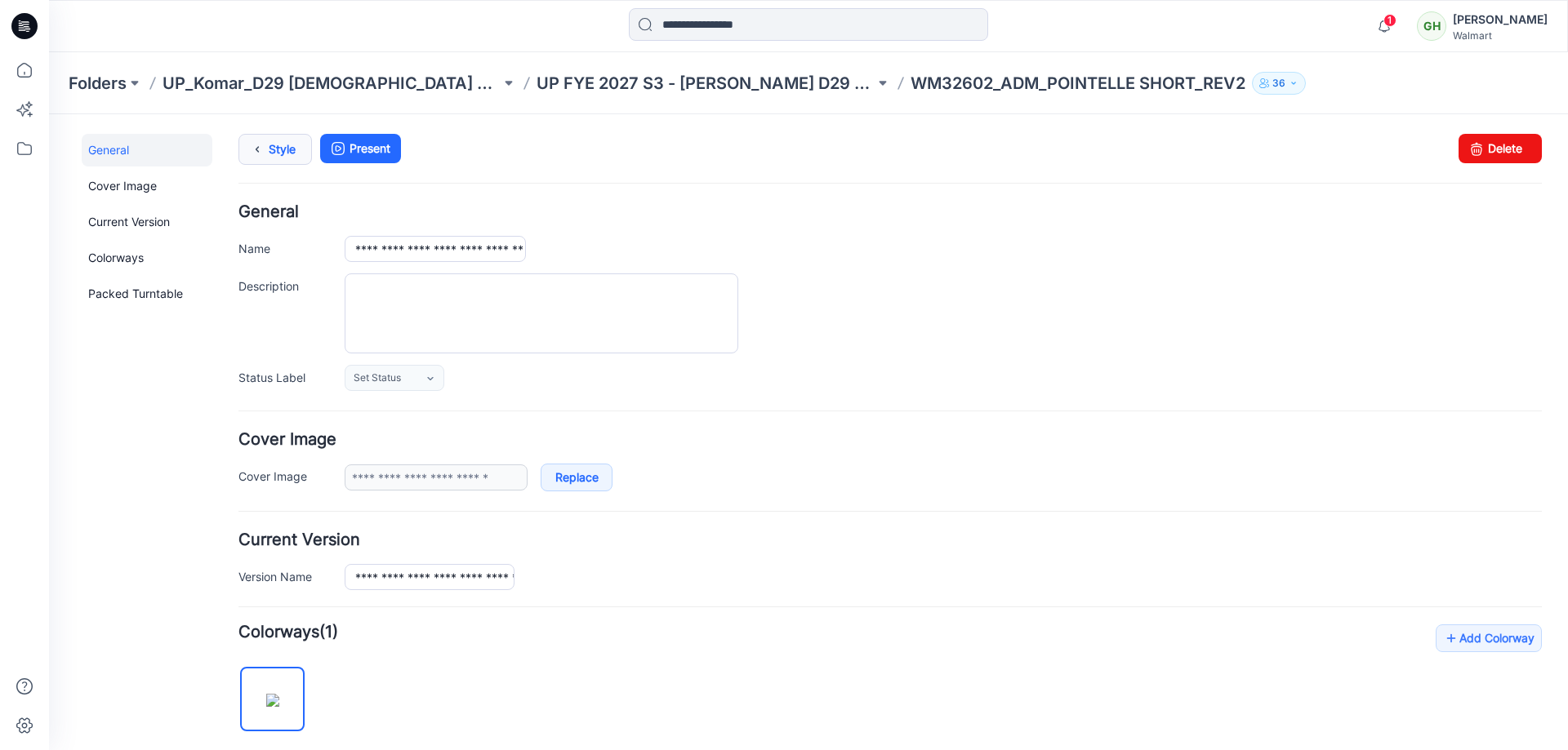
click at [270, 159] on link "Style" at bounding box center [275, 149] width 73 height 31
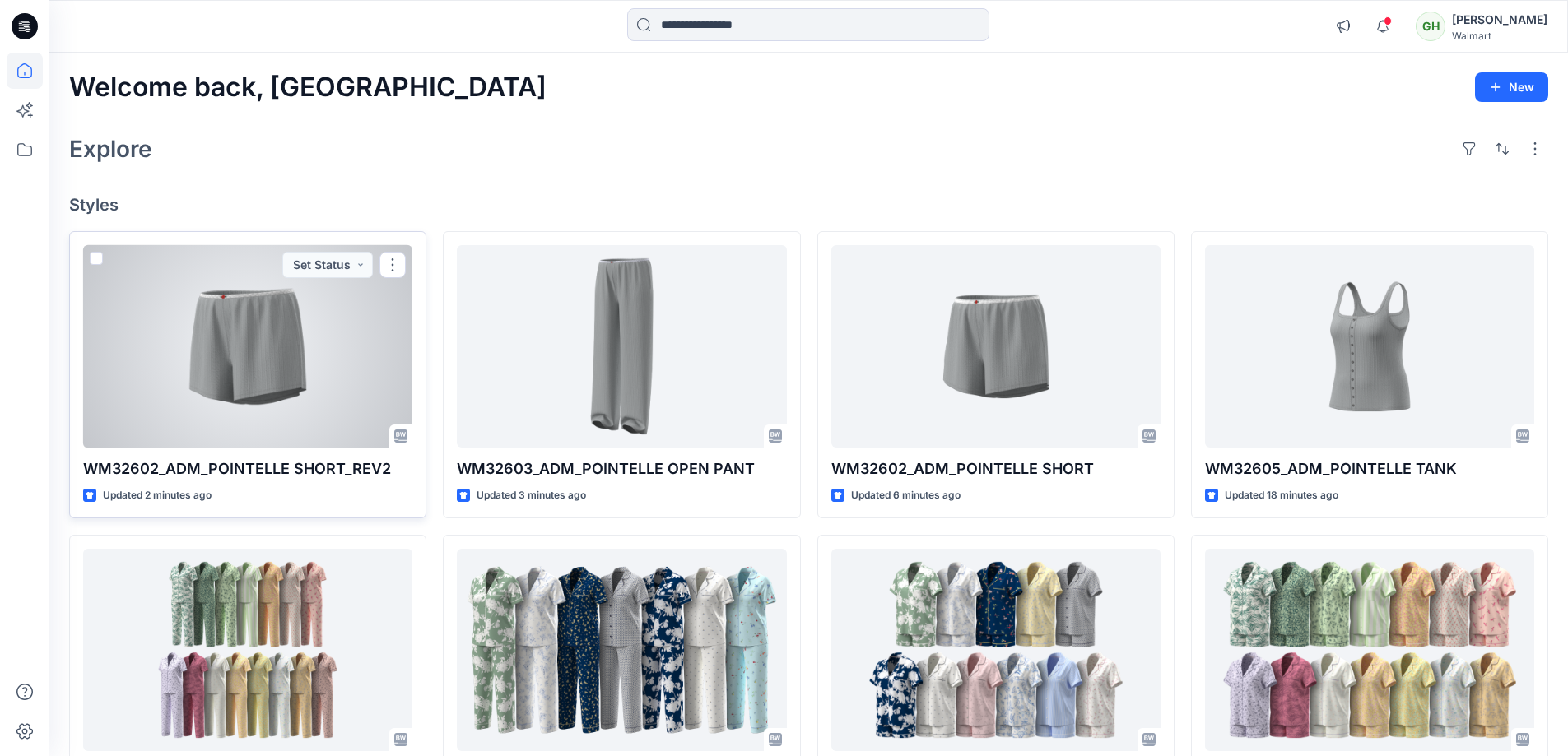
click at [252, 392] on div at bounding box center [248, 347] width 330 height 203
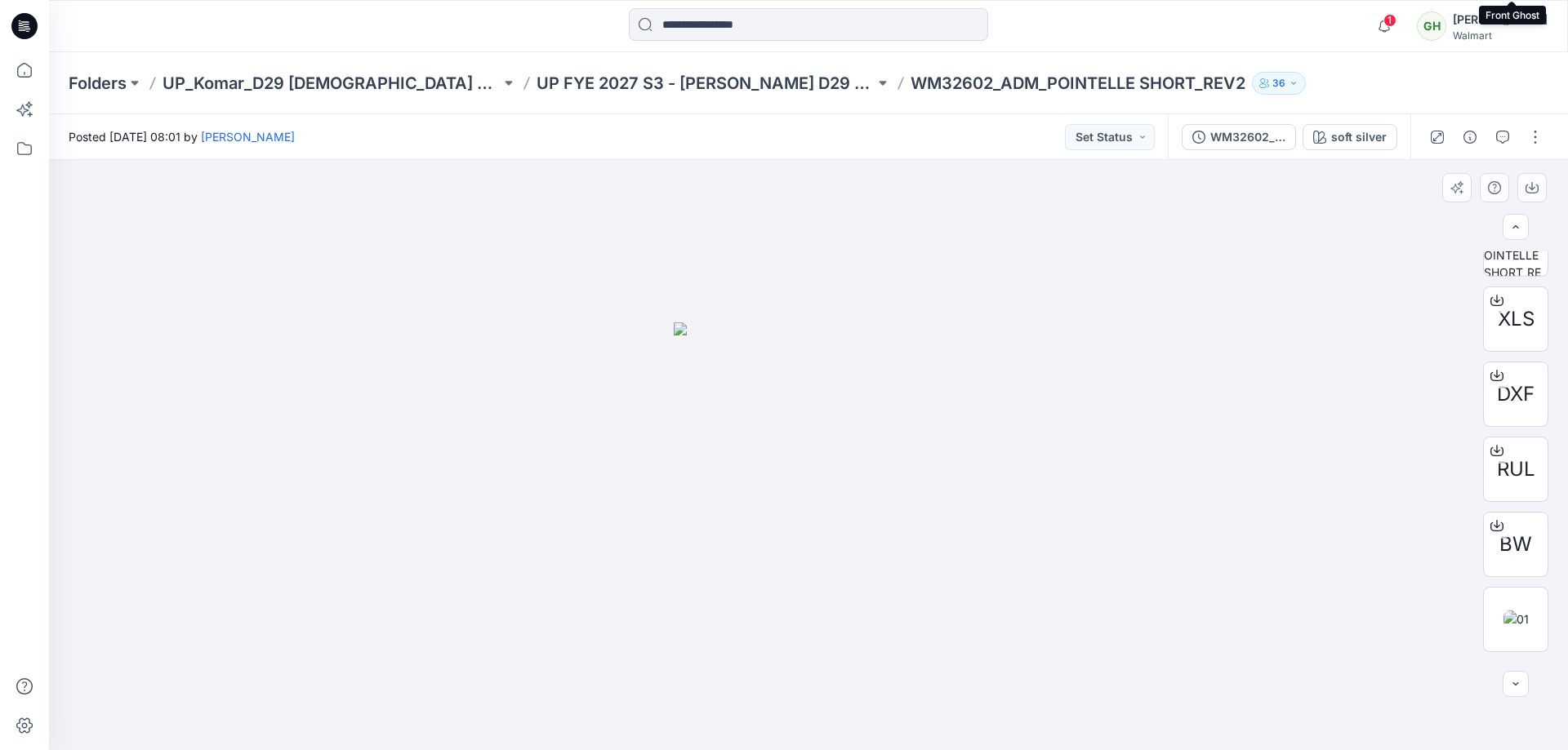
scroll to position [408, 0]
click at [1504, 560] on img at bounding box center [1517, 551] width 25 height 17
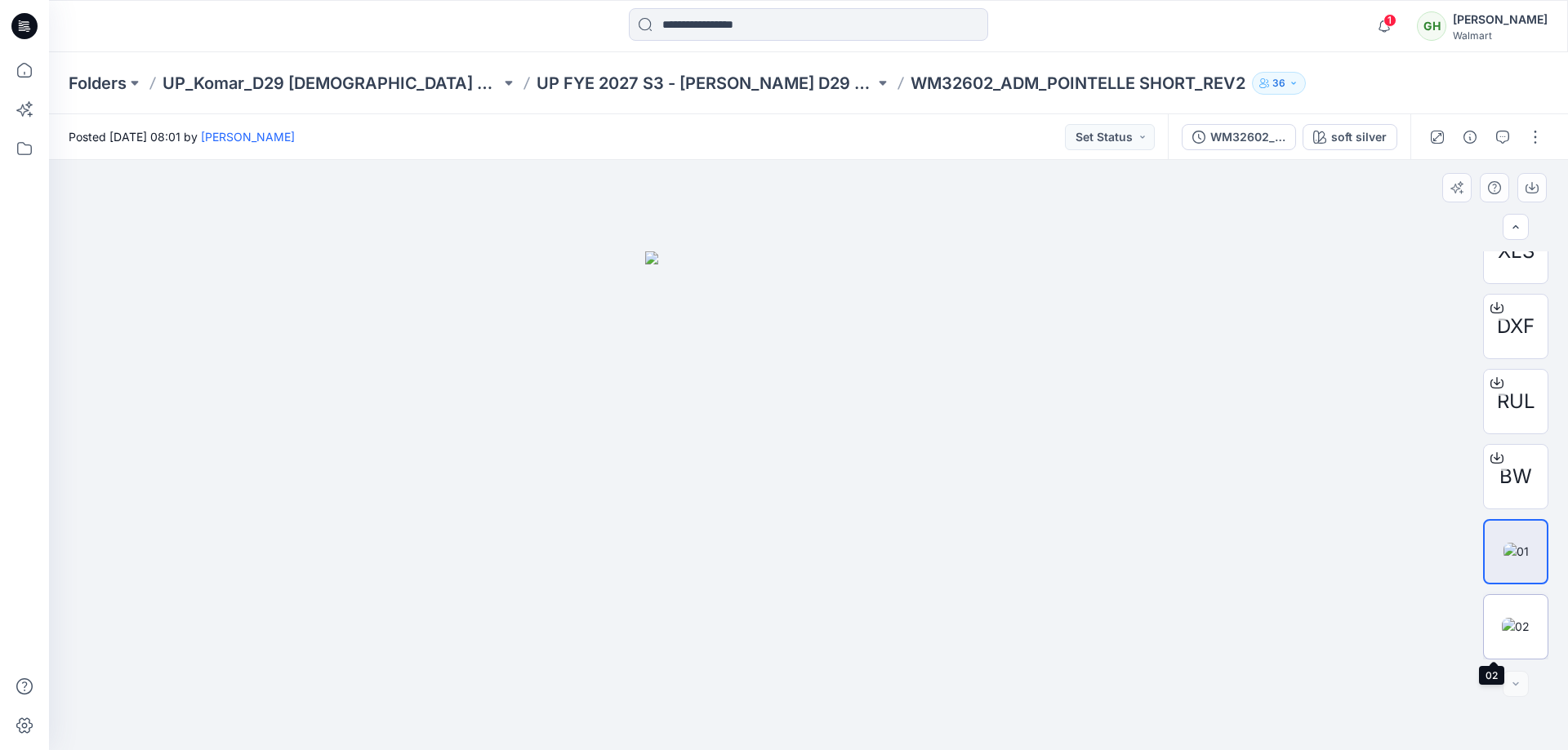
click at [1510, 618] on img at bounding box center [1516, 626] width 28 height 17
click at [1506, 549] on img at bounding box center [1517, 551] width 25 height 17
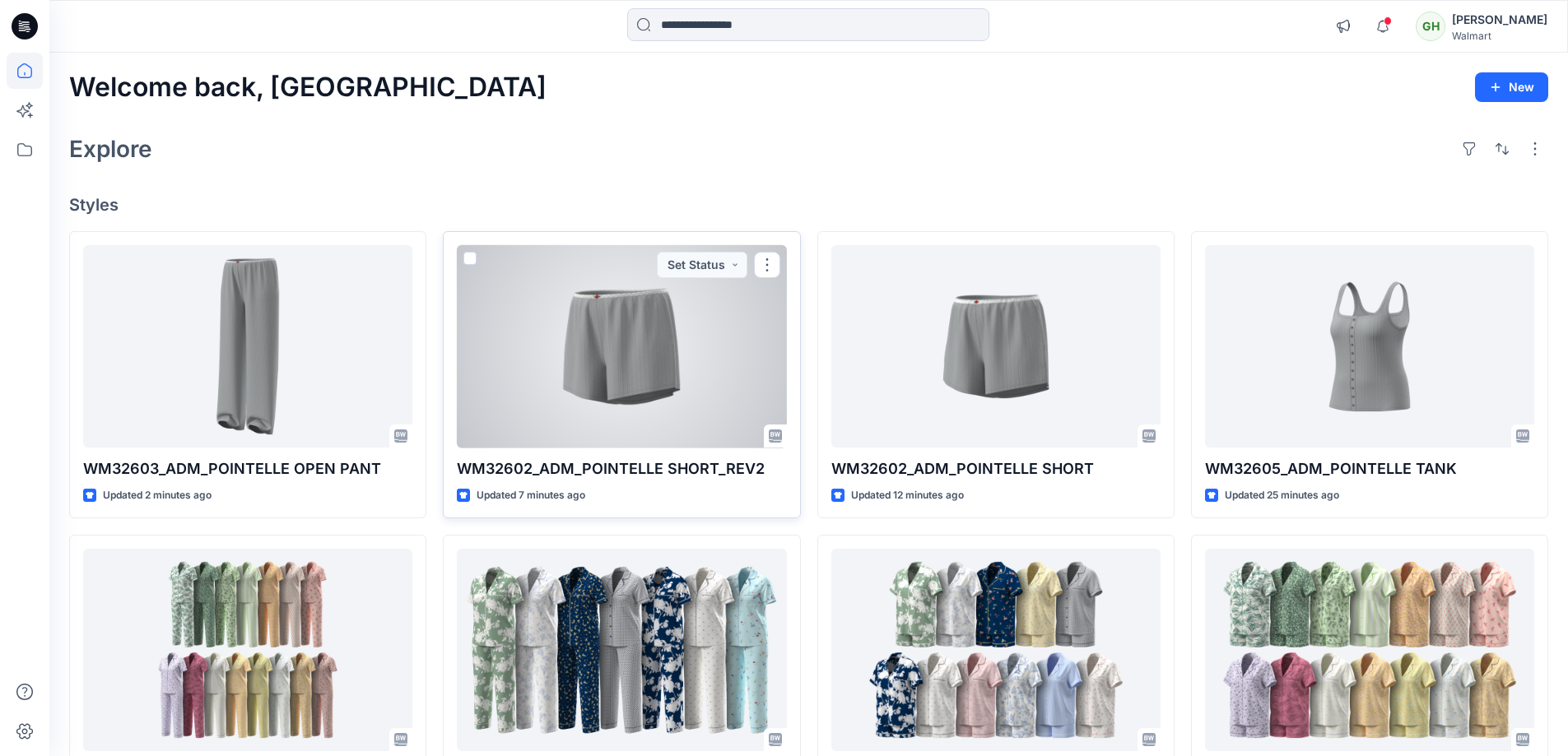
click at [663, 382] on div at bounding box center [622, 347] width 330 height 203
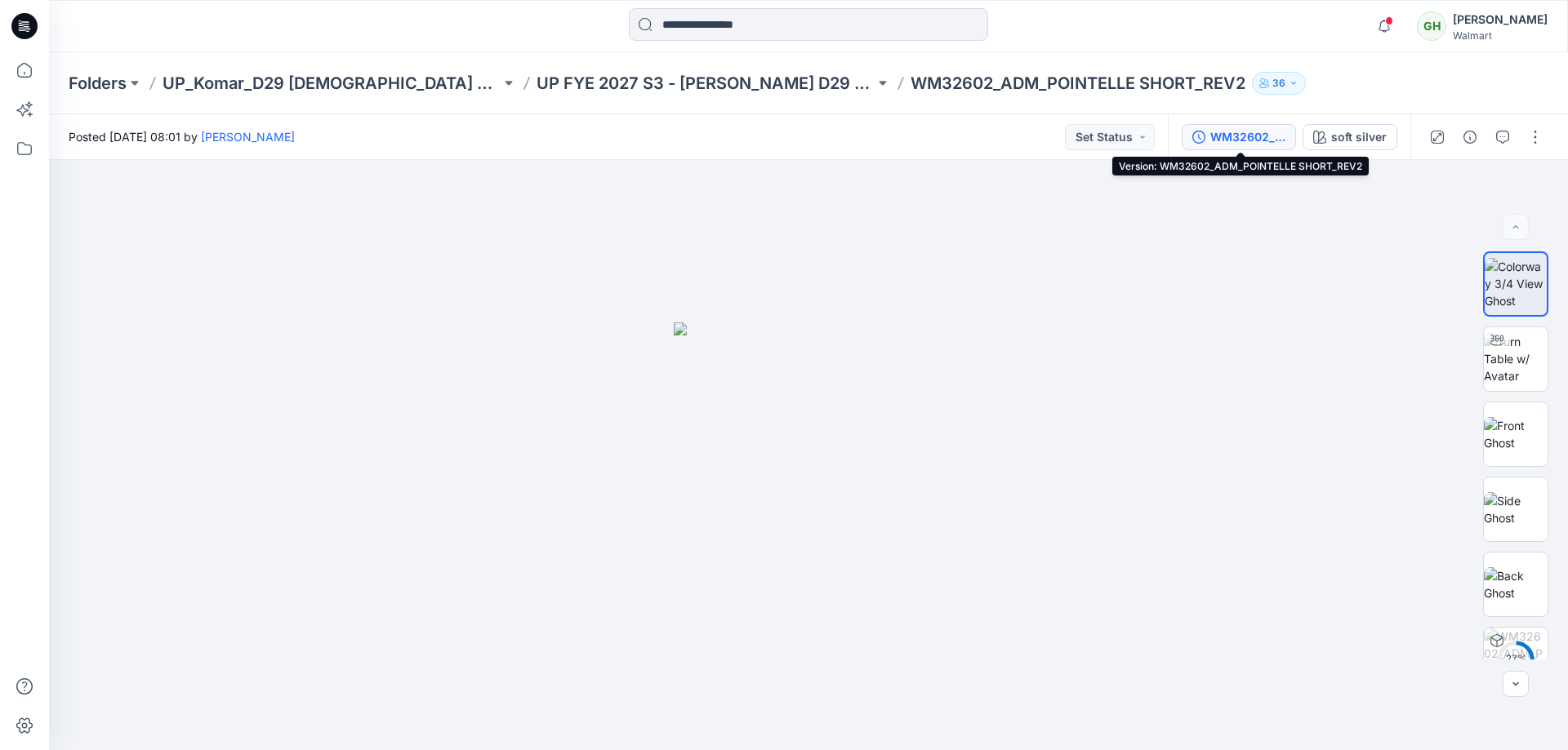
click at [1211, 144] on button "WM32602_ADM_POINTELLE SHORT_REV2" at bounding box center [1239, 137] width 115 height 26
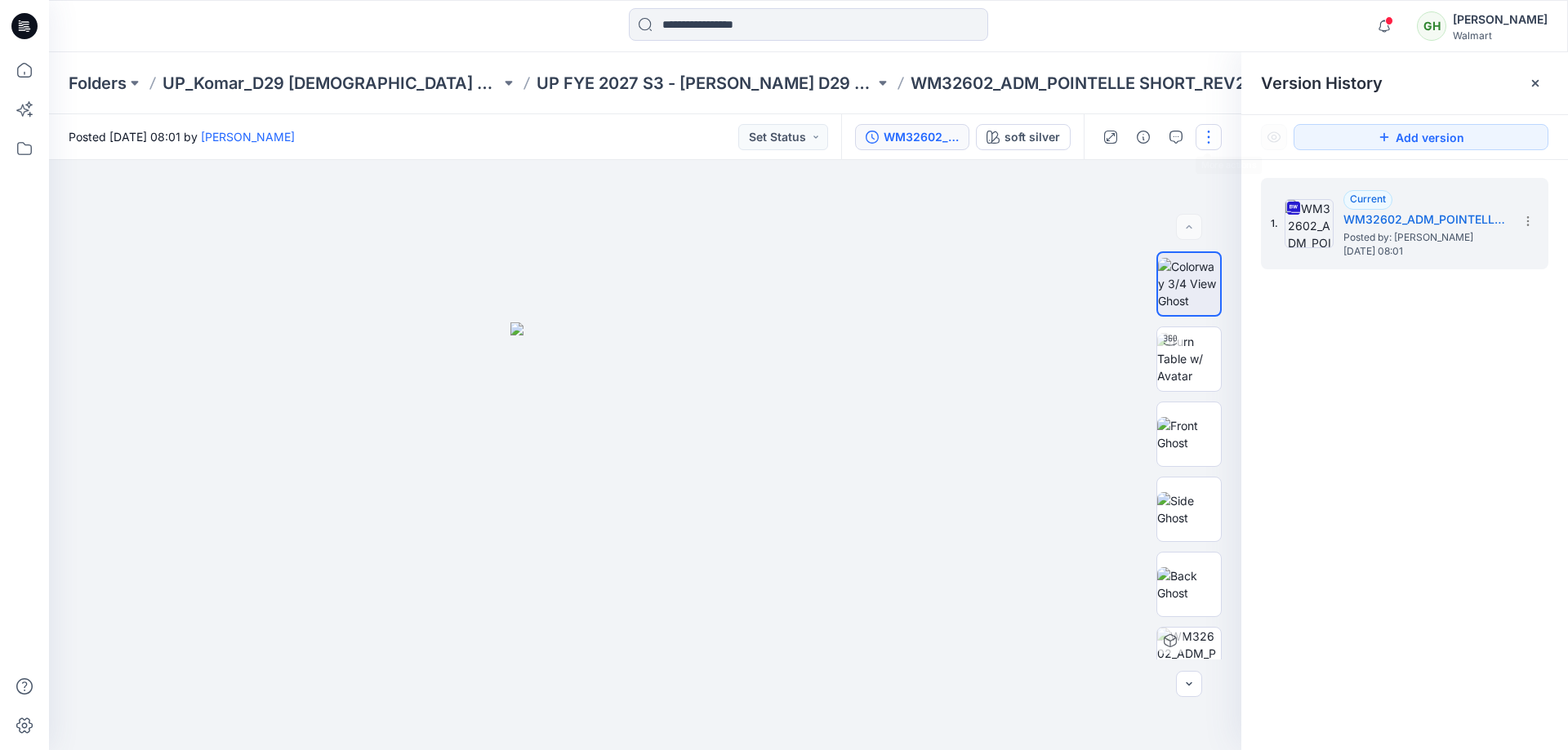
click at [1206, 137] on button "button" at bounding box center [1208, 137] width 26 height 26
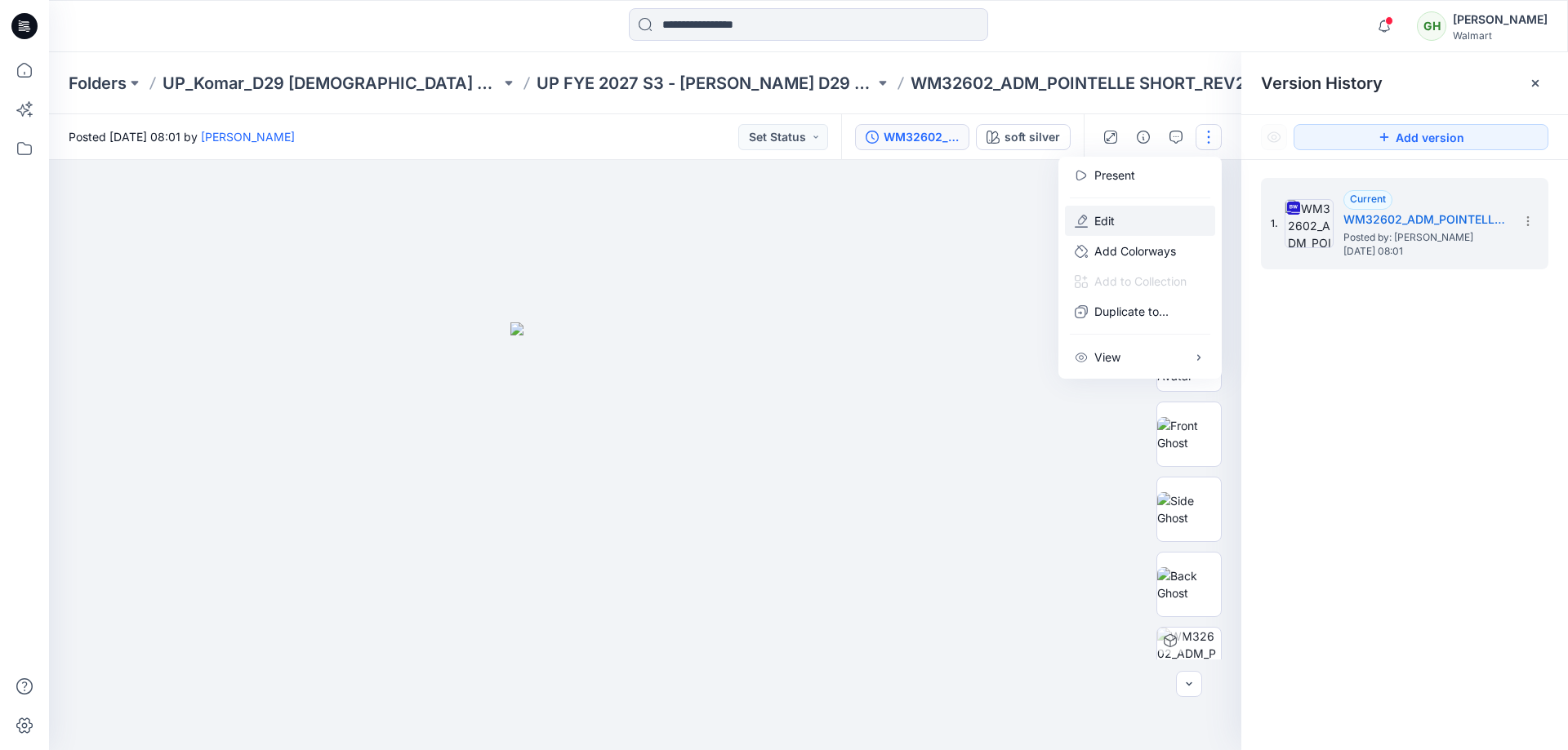
click at [1142, 211] on button "Edit" at bounding box center [1140, 221] width 150 height 30
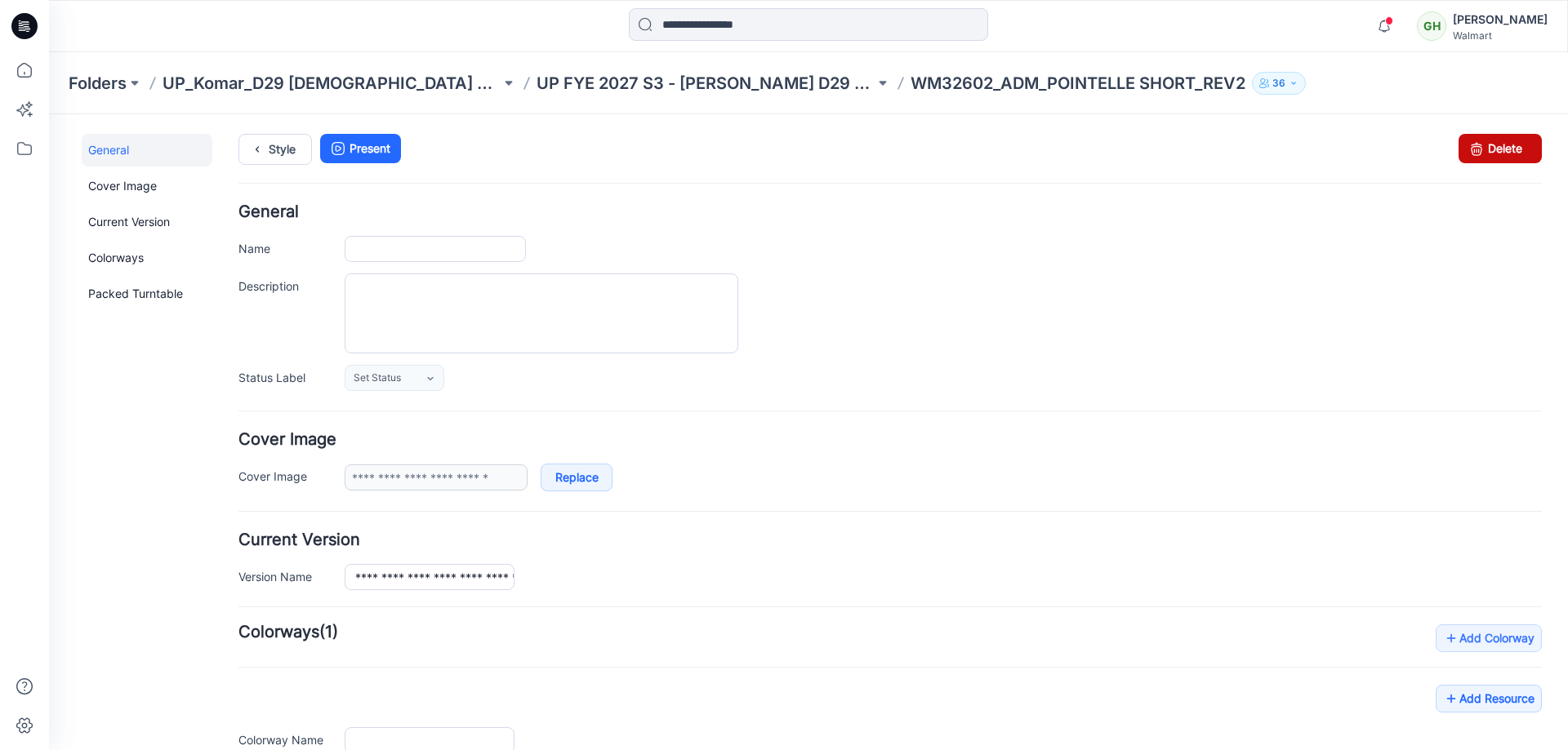
type input "**********"
click at [1485, 138] on link "Delete" at bounding box center [1500, 148] width 83 height 29
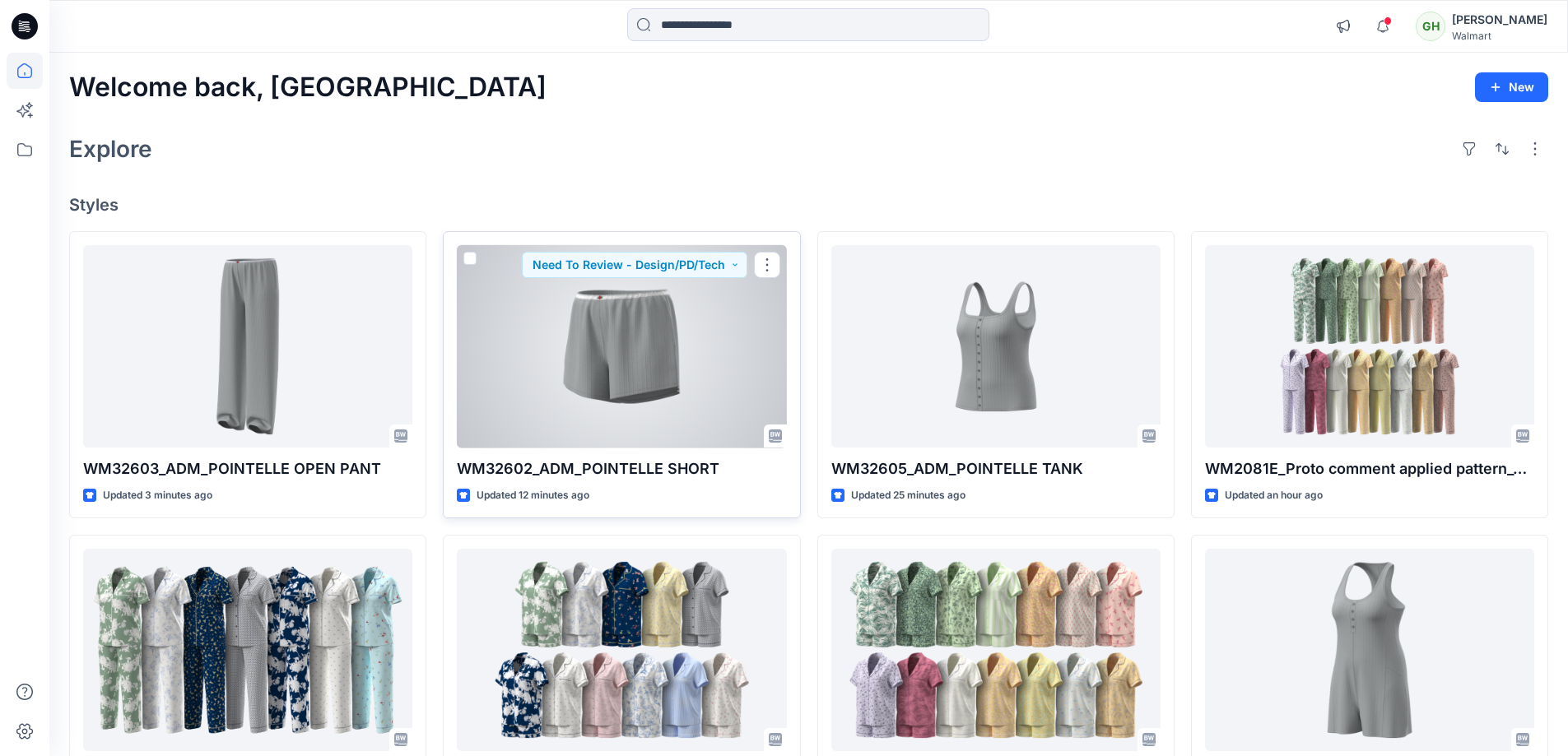
click at [644, 347] on div at bounding box center [622, 347] width 330 height 203
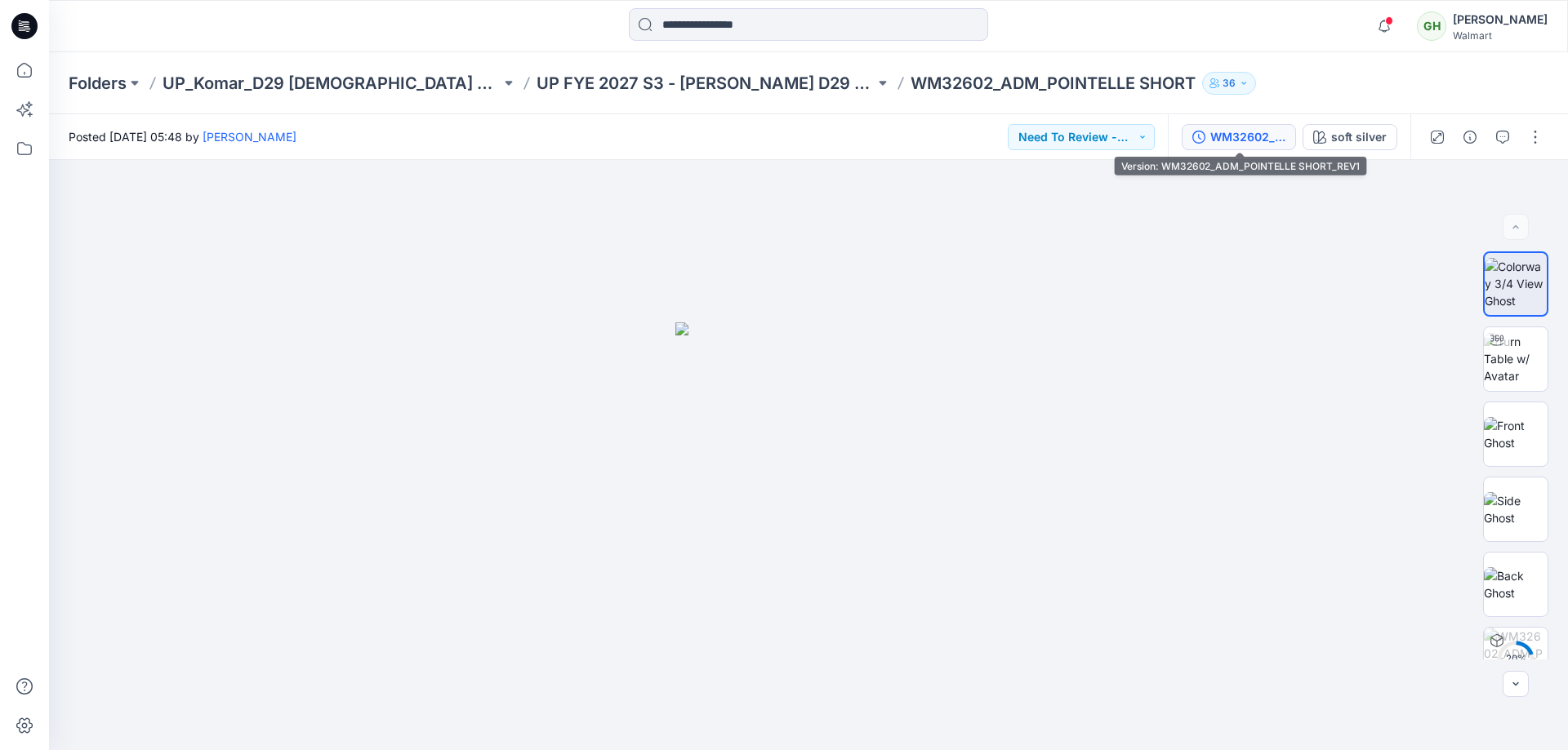
click at [1266, 141] on div "WM32602_ADM_POINTELLE SHORT_REV1" at bounding box center [1248, 137] width 75 height 18
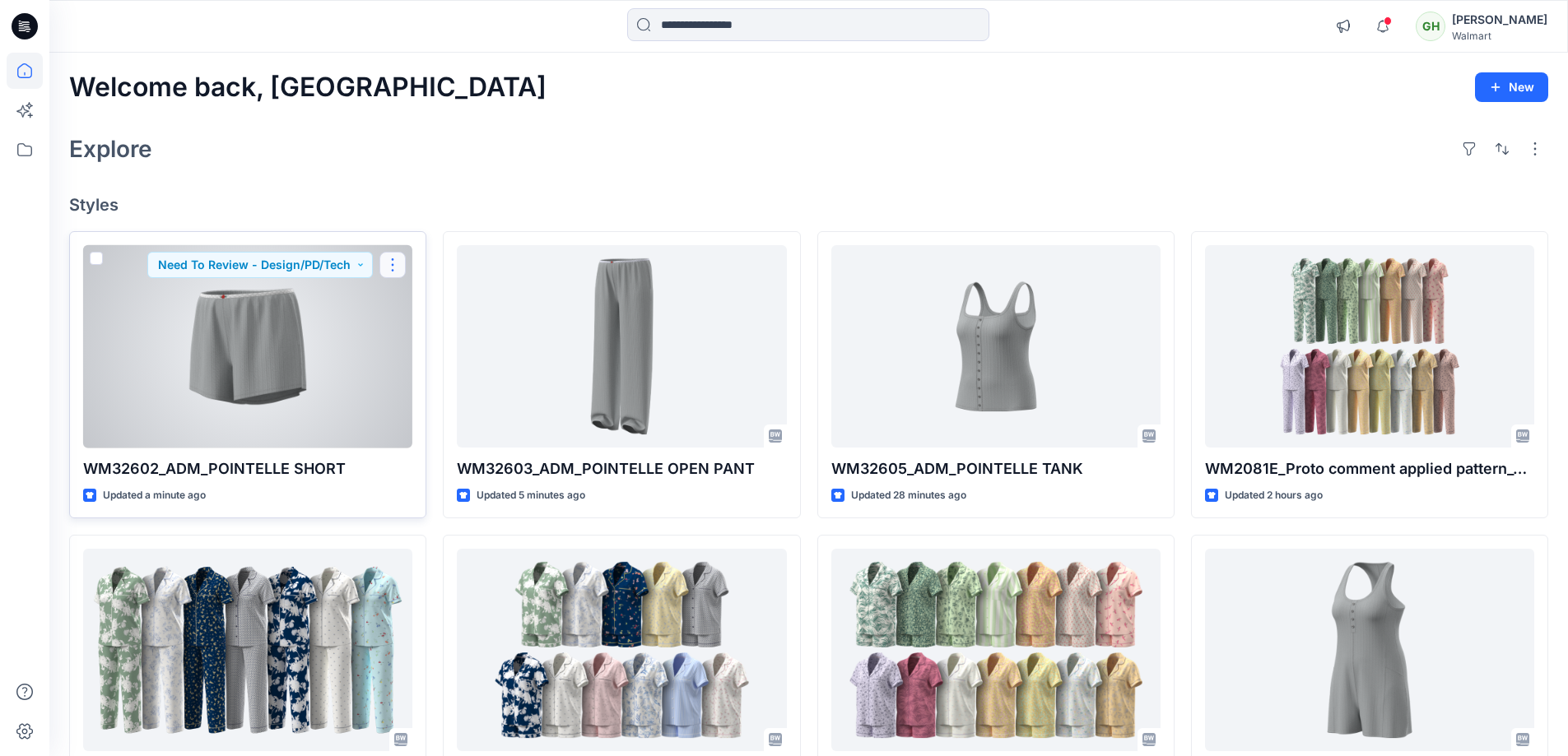
click at [391, 269] on button "button" at bounding box center [392, 264] width 26 height 26
click at [402, 289] on button "Edit" at bounding box center [471, 303] width 178 height 31
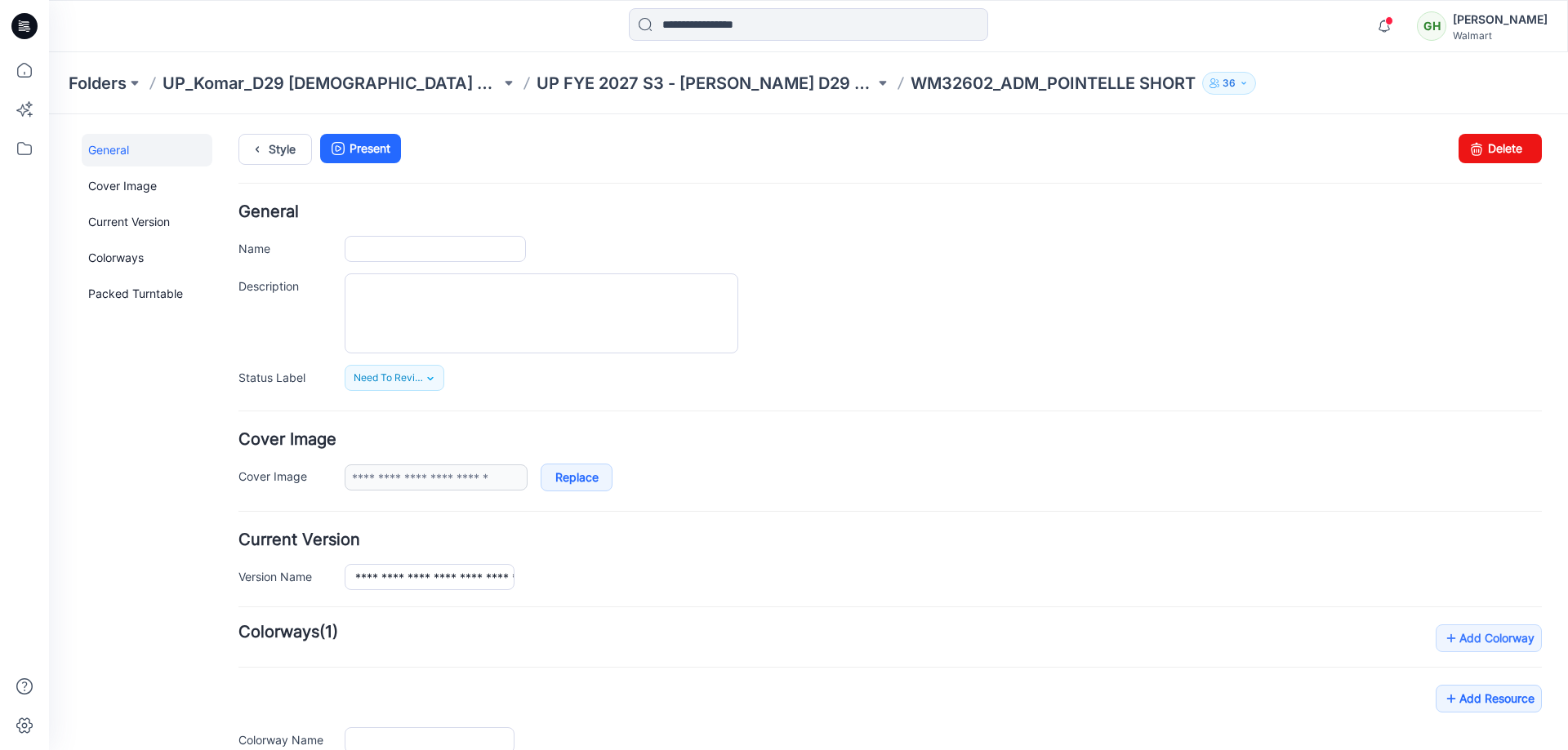
type input "**********"
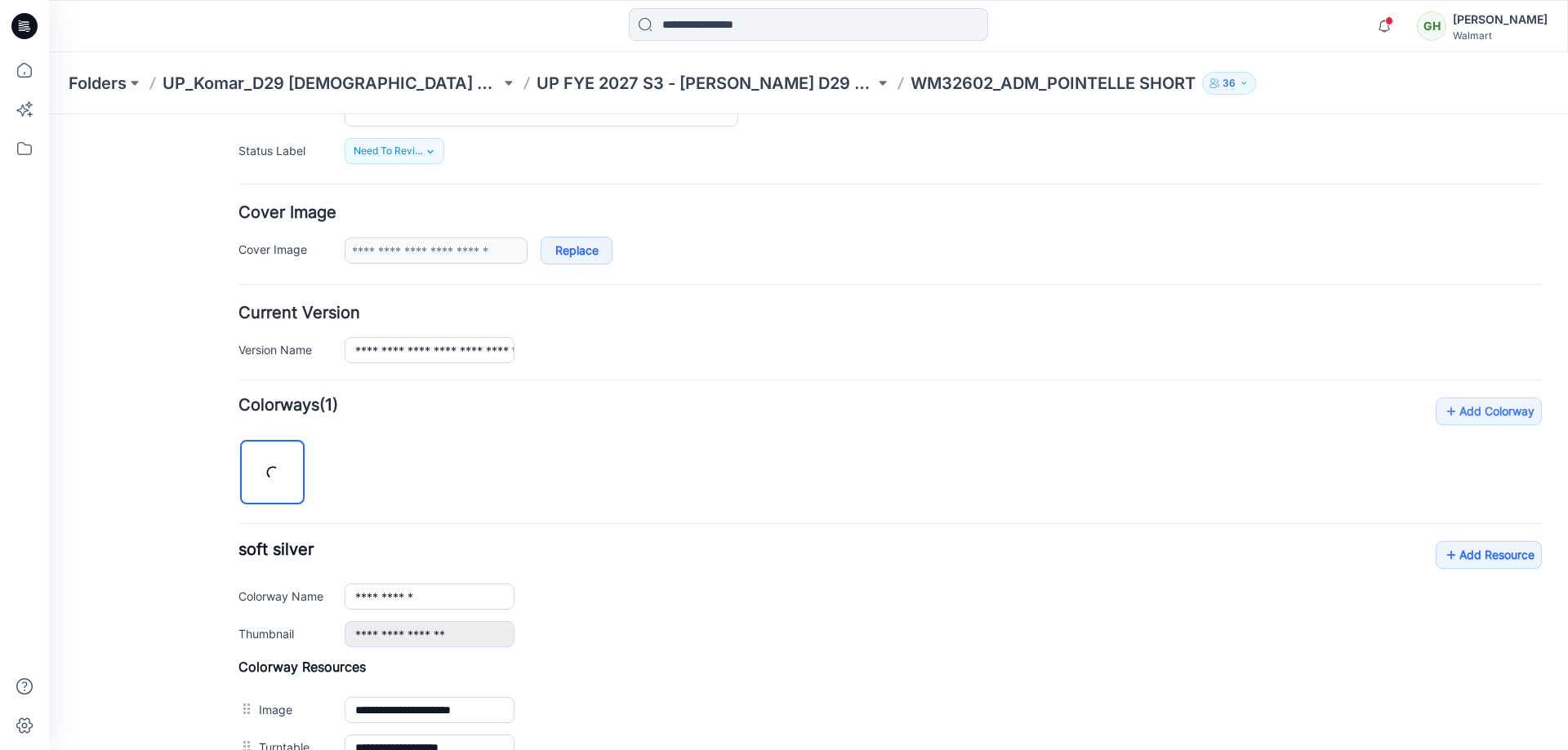
scroll to position [228, 0]
click at [1469, 554] on link "Add Resource" at bounding box center [1489, 554] width 106 height 28
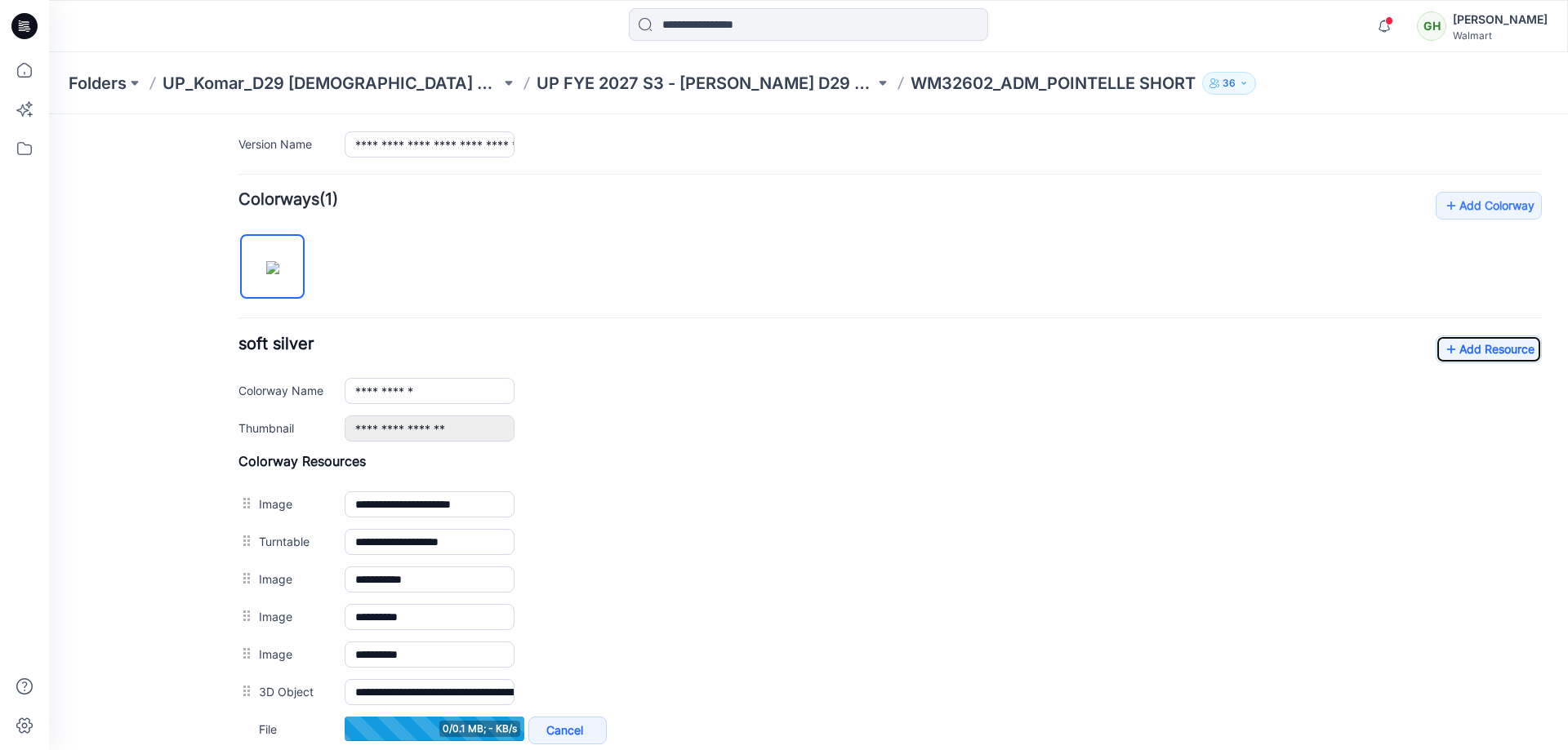
scroll to position [473, 0]
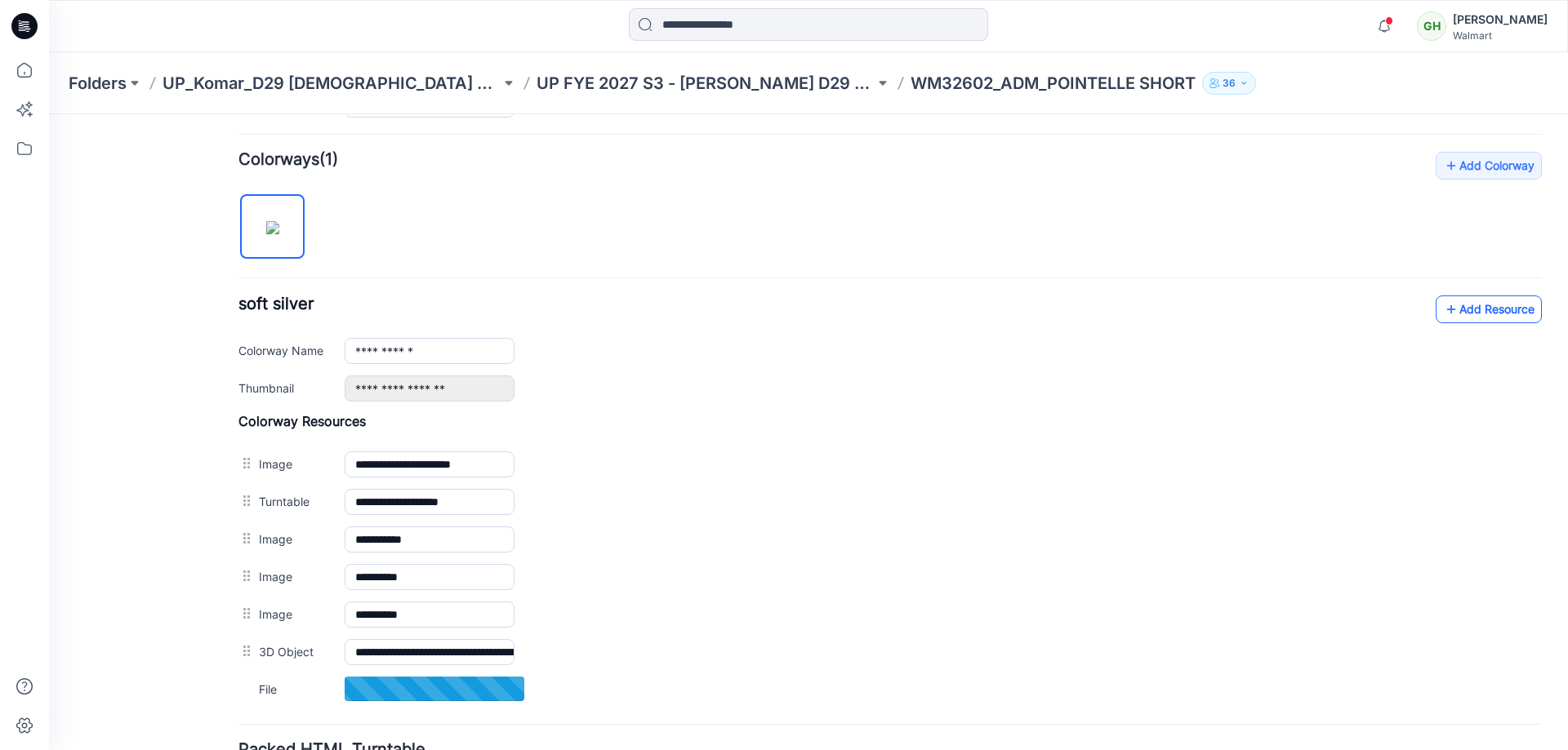
click at [1449, 310] on link "Add Resource" at bounding box center [1489, 309] width 106 height 28
click at [1510, 302] on link "Add Resource" at bounding box center [1489, 309] width 106 height 28
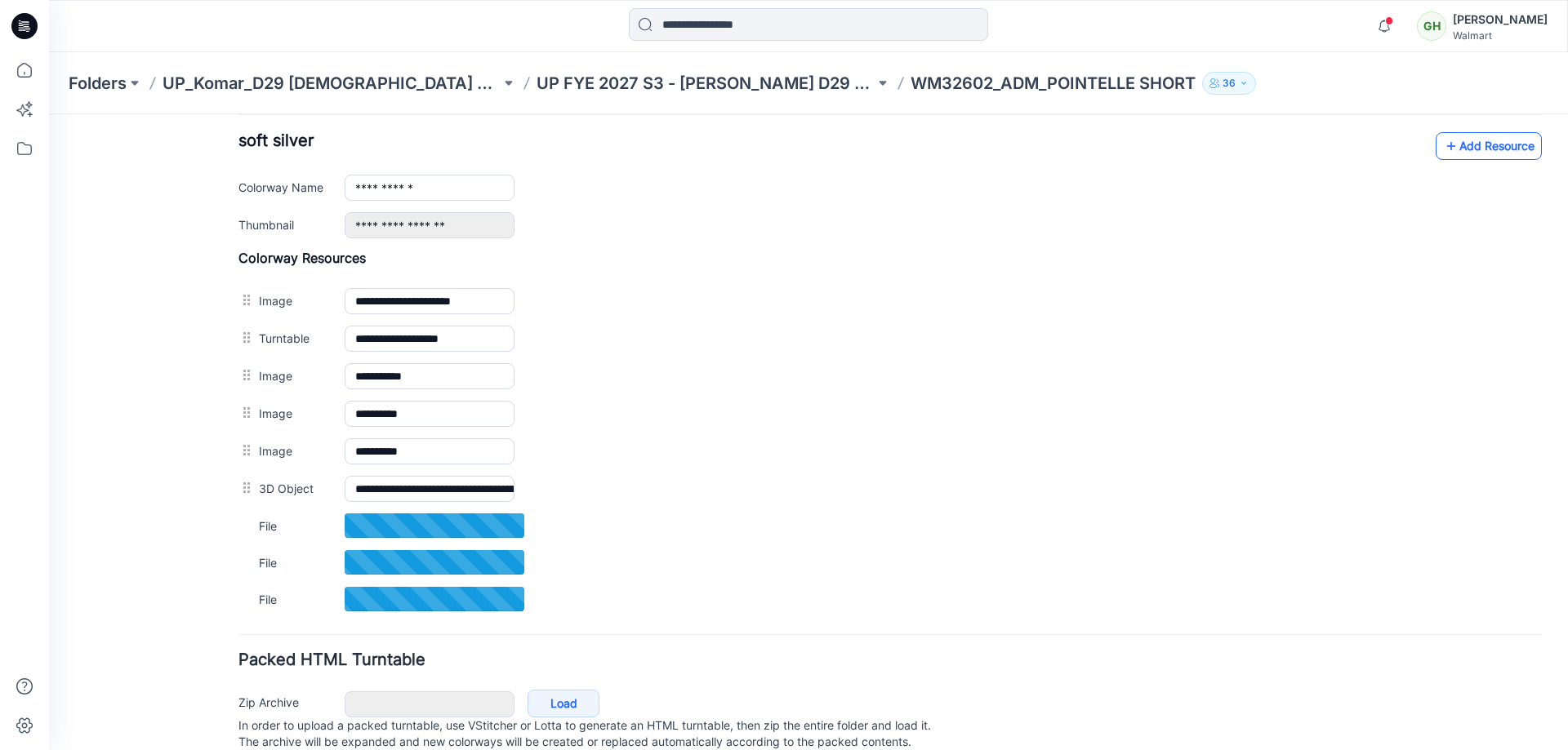
click at [1453, 148] on link "Add Resource" at bounding box center [1489, 146] width 106 height 28
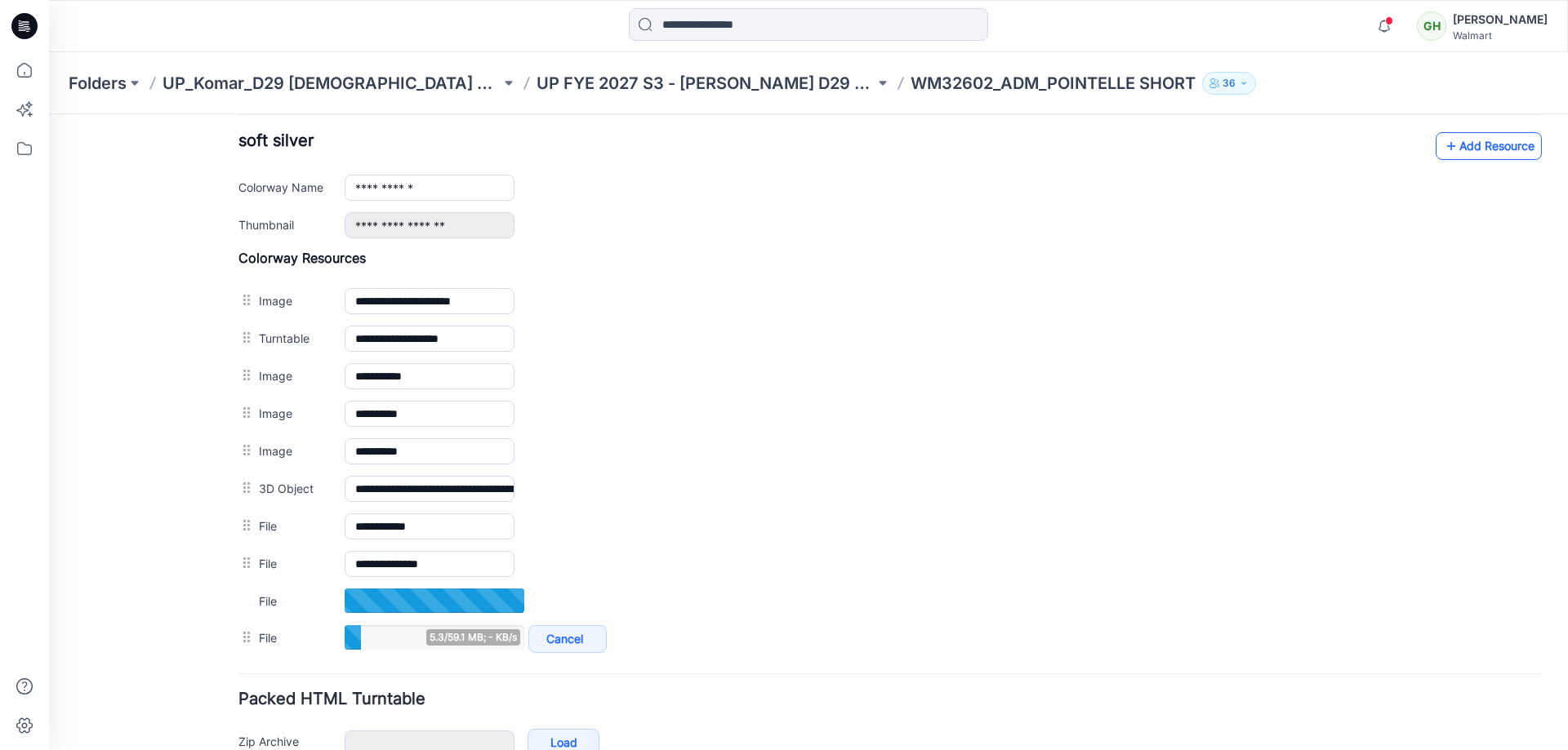
click at [1458, 159] on link "Add Resource" at bounding box center [1489, 146] width 106 height 28
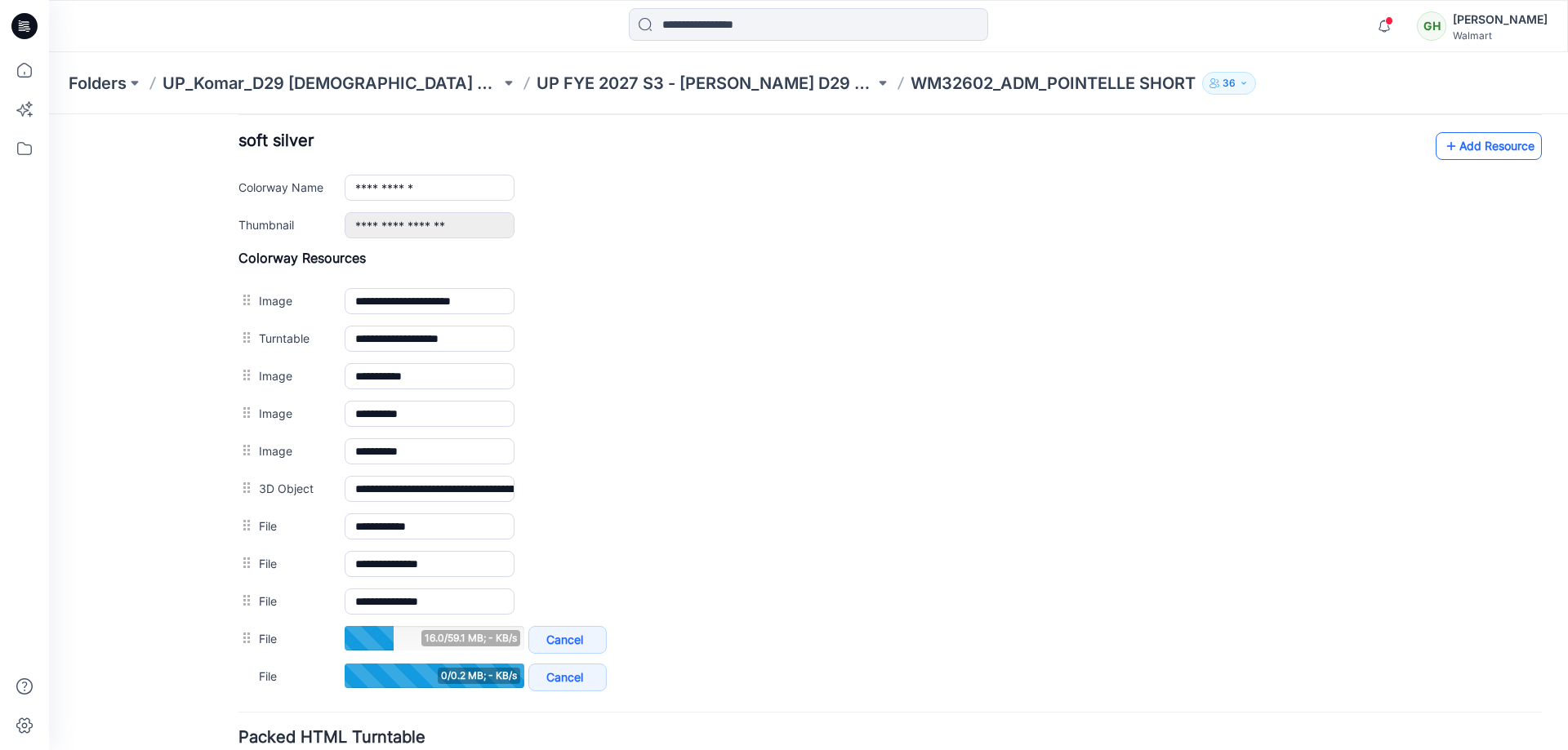
click at [1453, 143] on link "Add Resource" at bounding box center [1489, 146] width 106 height 28
click at [1470, 155] on link "Add Resource" at bounding box center [1489, 146] width 106 height 28
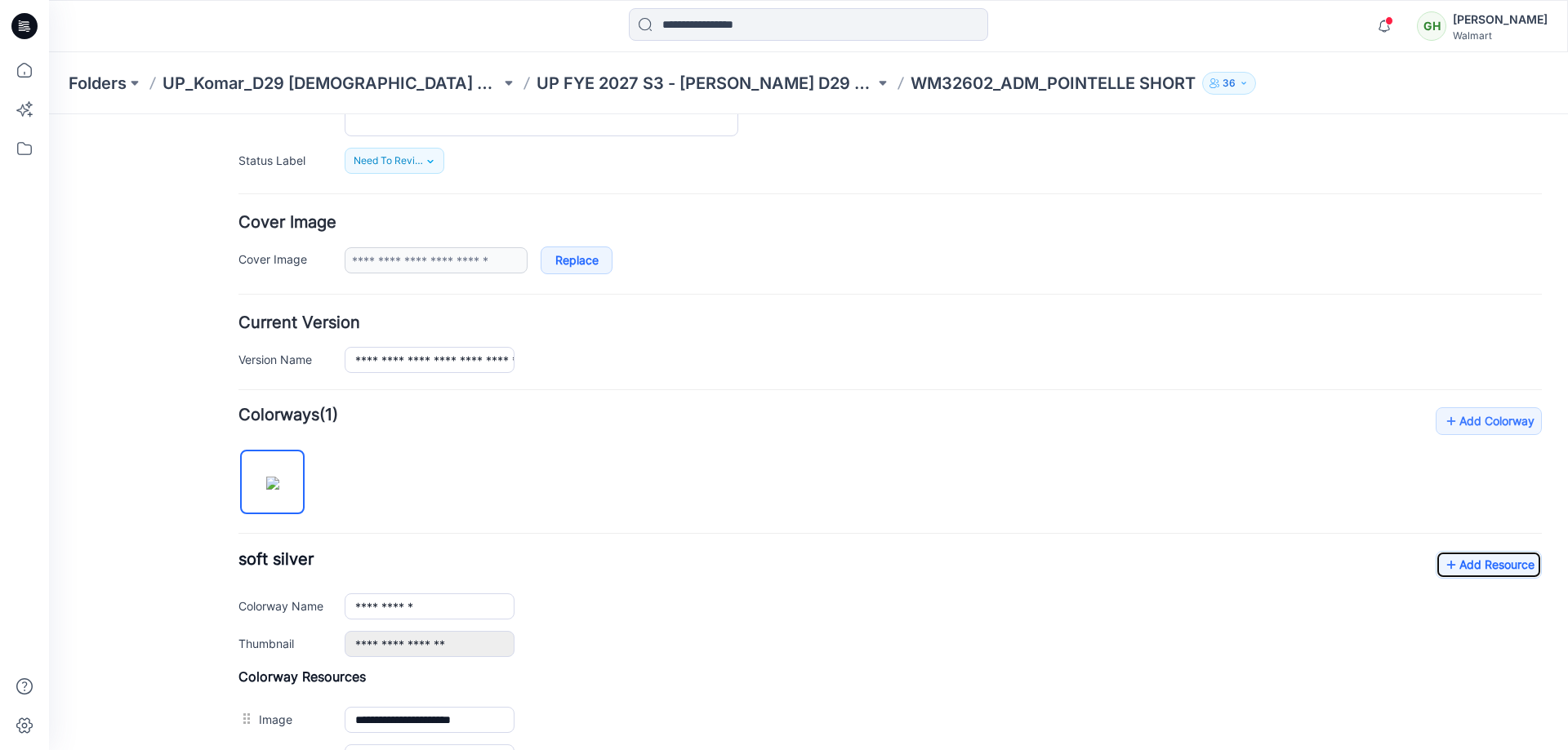
scroll to position [0, 0]
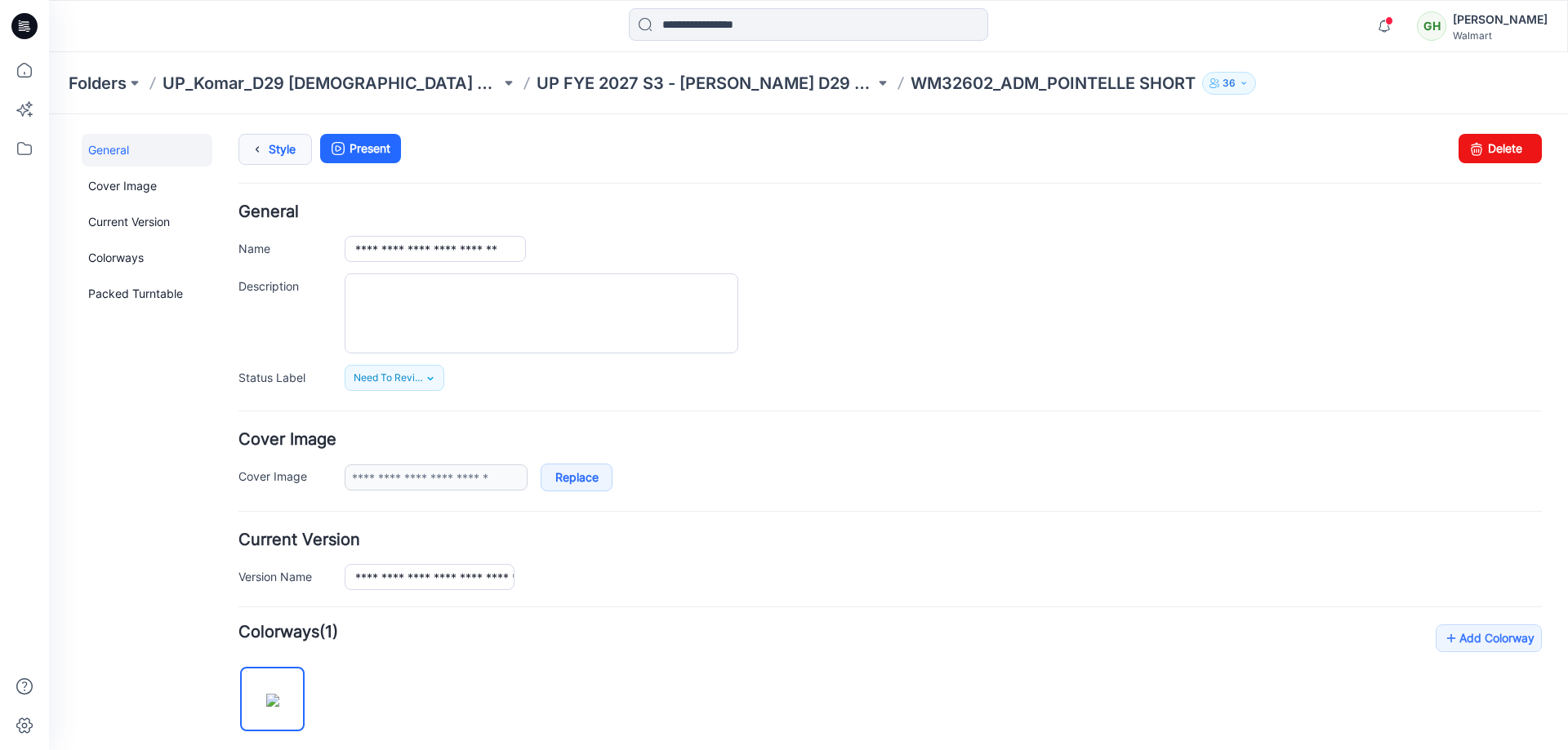
click at [291, 148] on link "Style" at bounding box center [275, 149] width 73 height 31
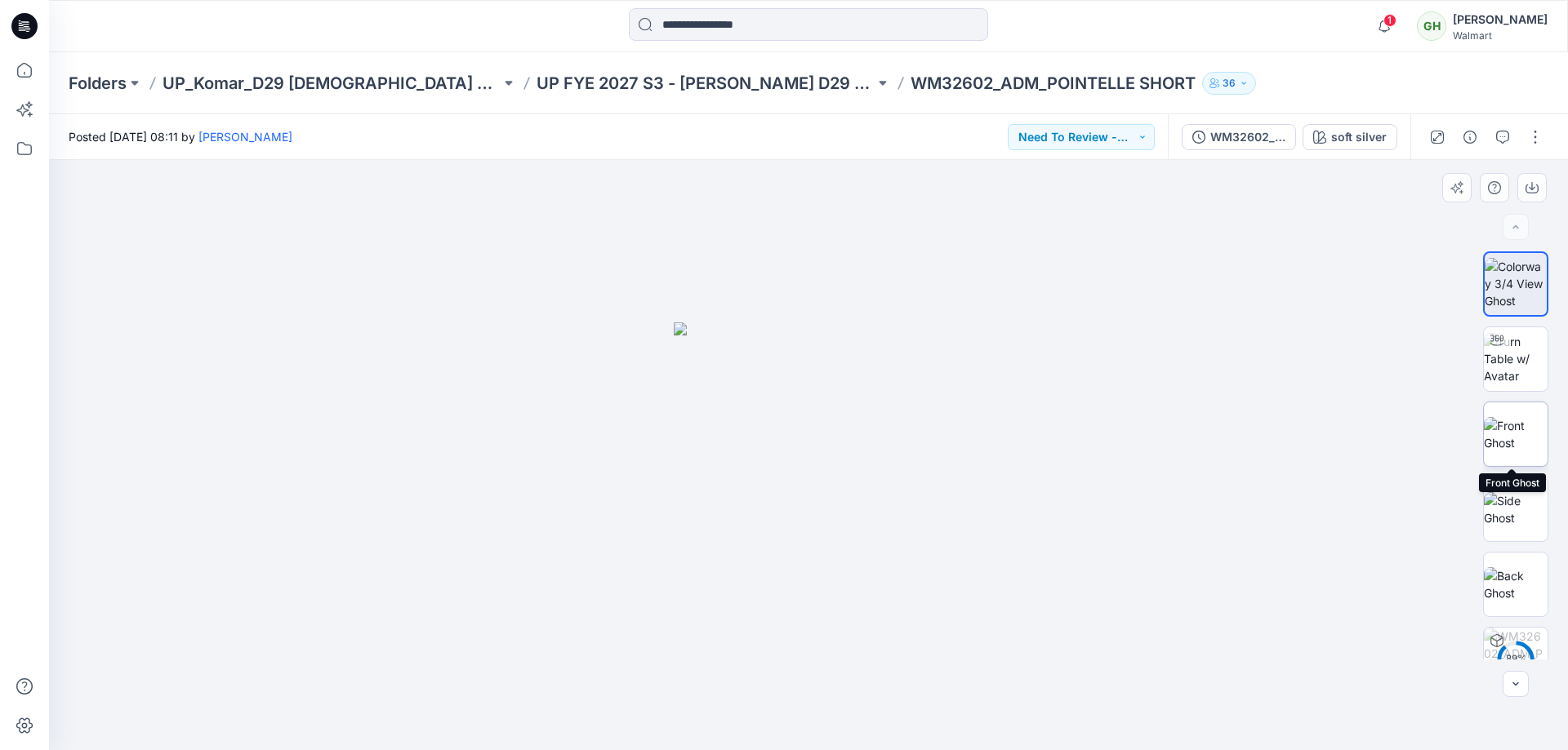
click at [1513, 427] on img at bounding box center [1516, 434] width 64 height 35
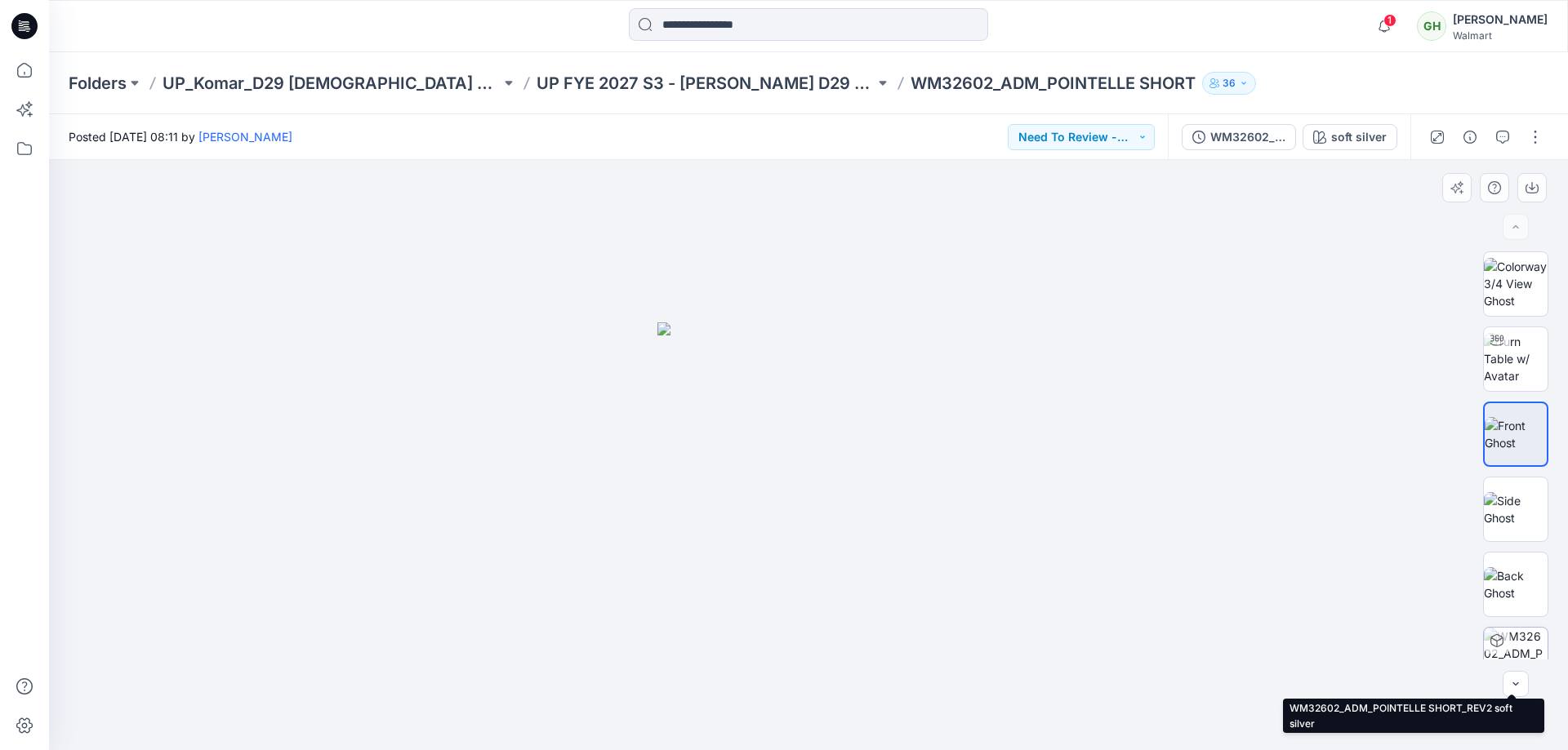
click at [1514, 640] on img at bounding box center [1516, 660] width 64 height 64
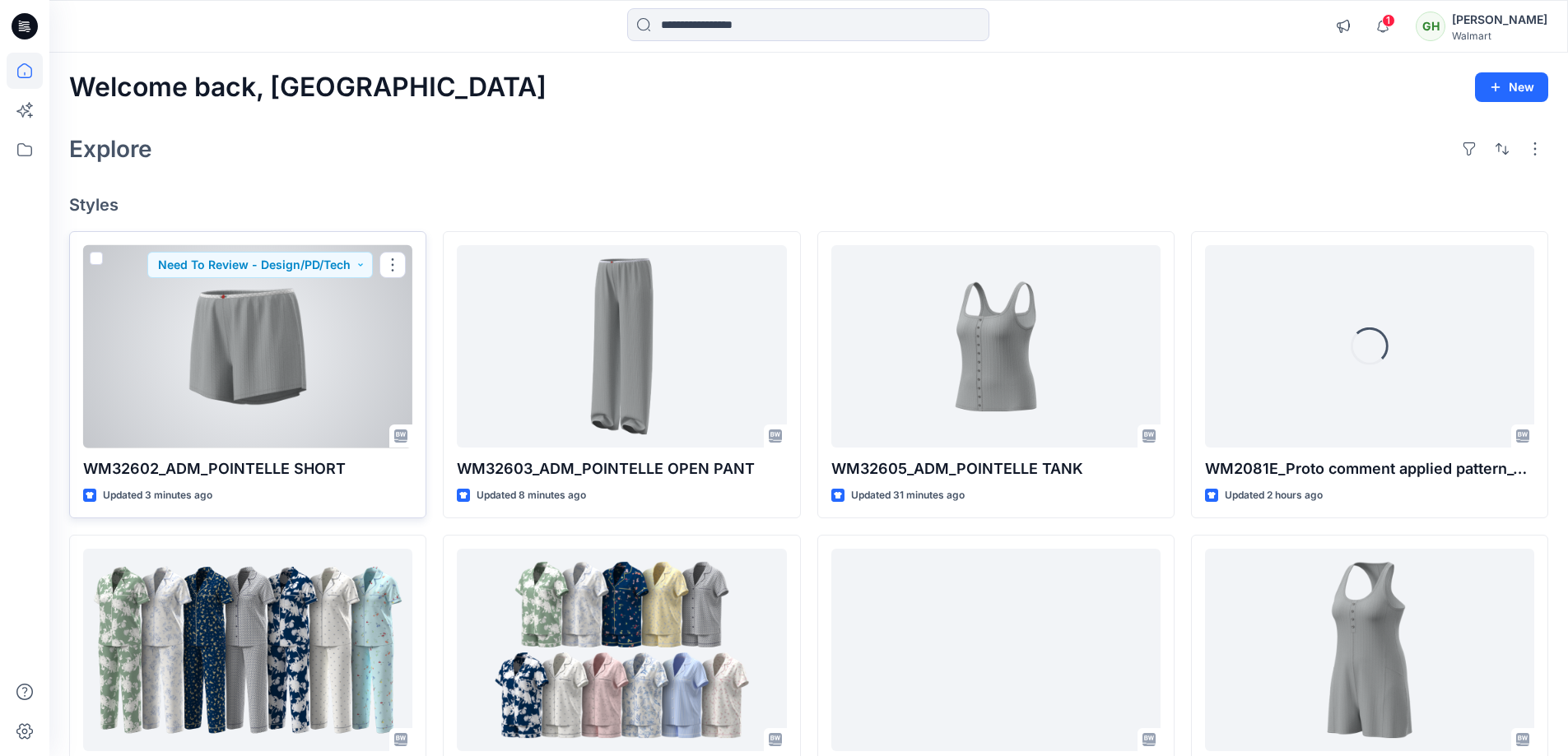
click at [317, 364] on div at bounding box center [248, 347] width 330 height 203
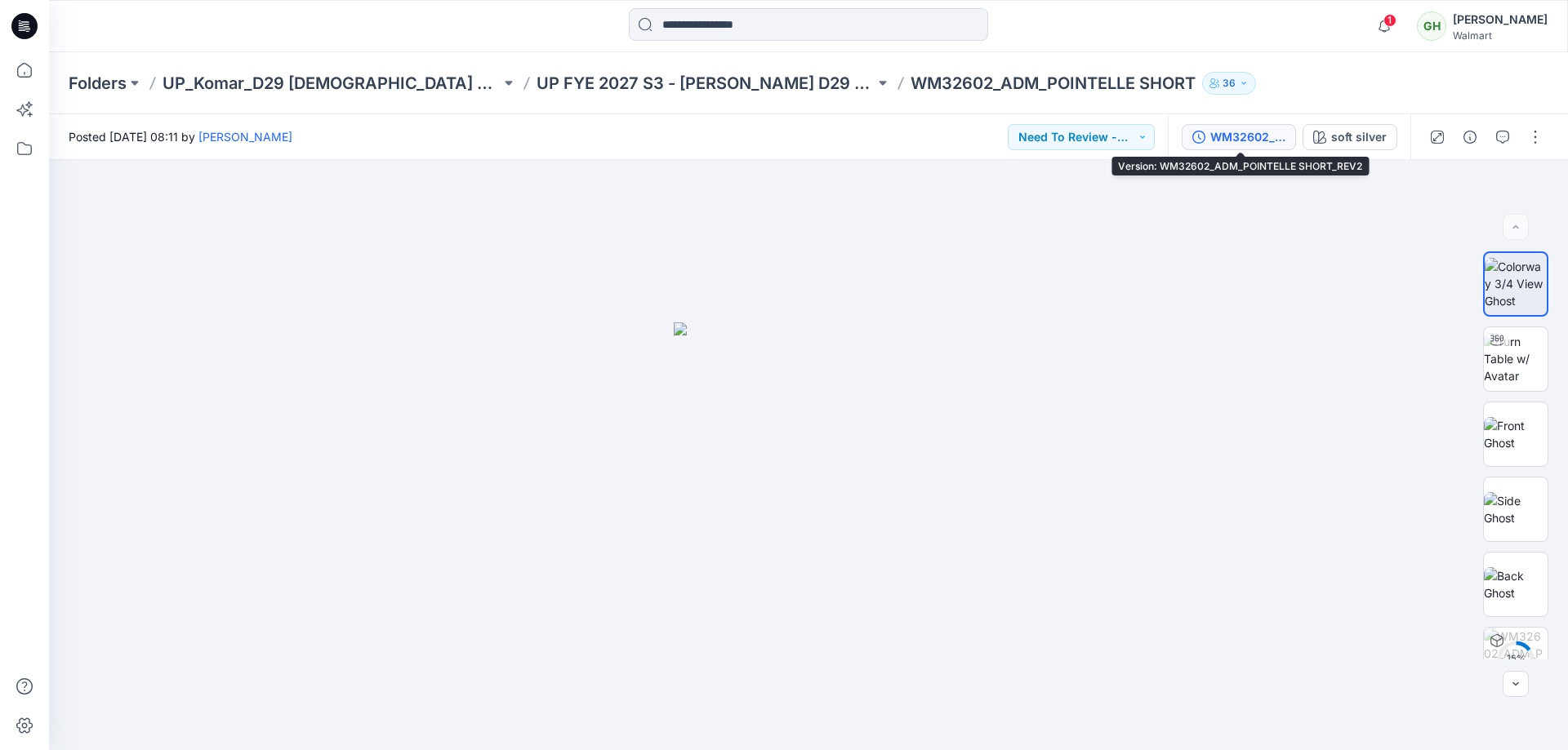
click at [1224, 142] on div "WM32602_ADM_POINTELLE SHORT_REV2" at bounding box center [1248, 137] width 75 height 18
